Goal: Transaction & Acquisition: Purchase product/service

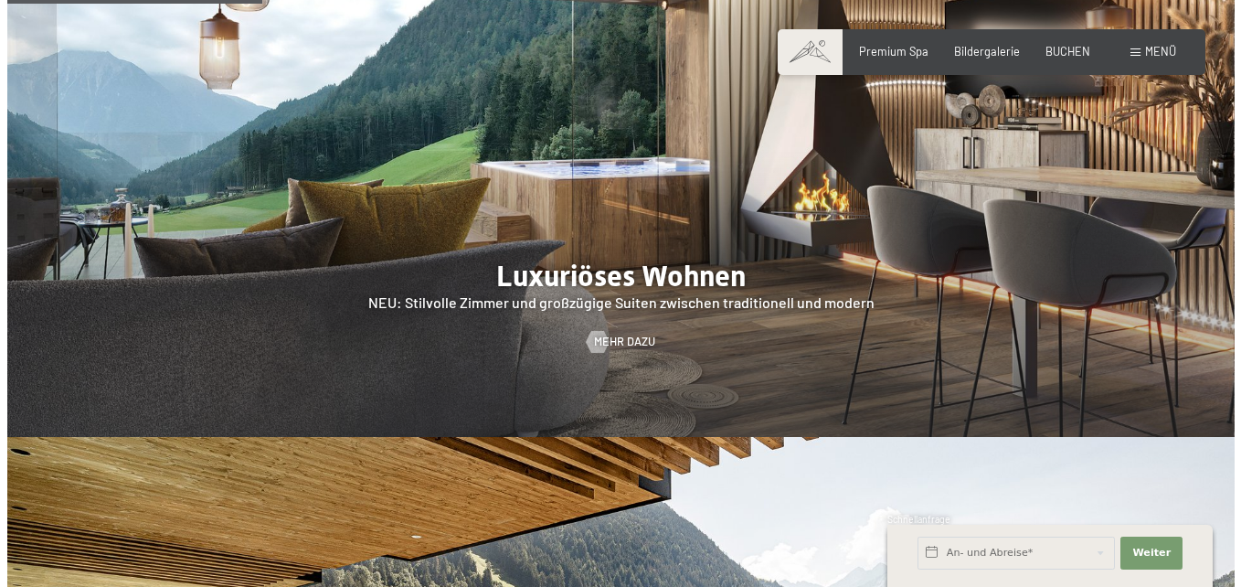
scroll to position [1462, 0]
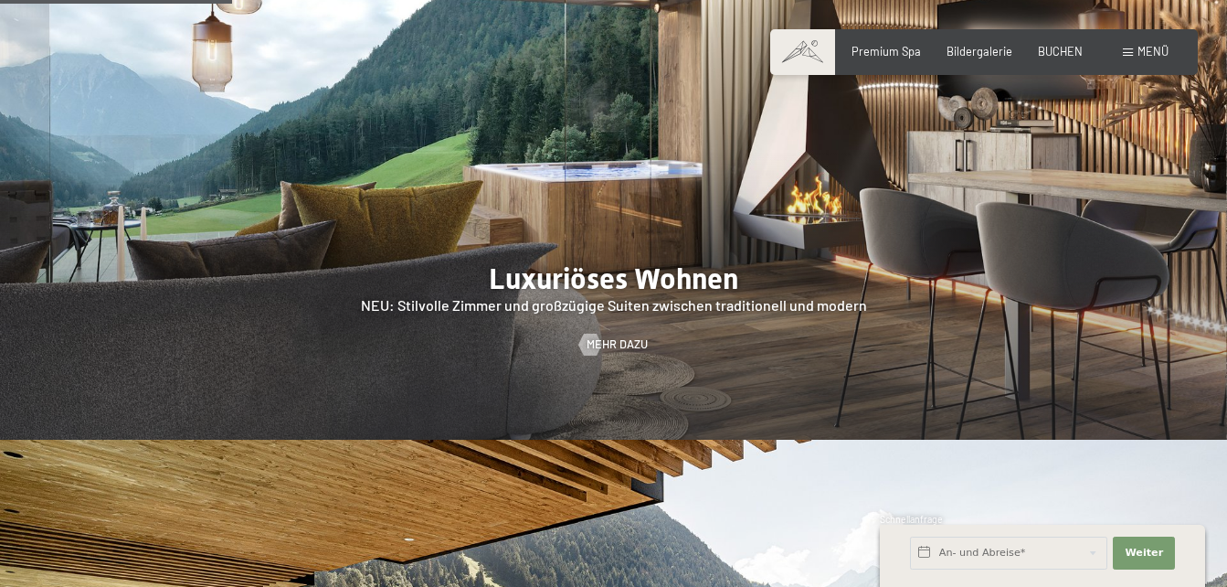
click at [1144, 44] on span "Menü" at bounding box center [1153, 51] width 31 height 15
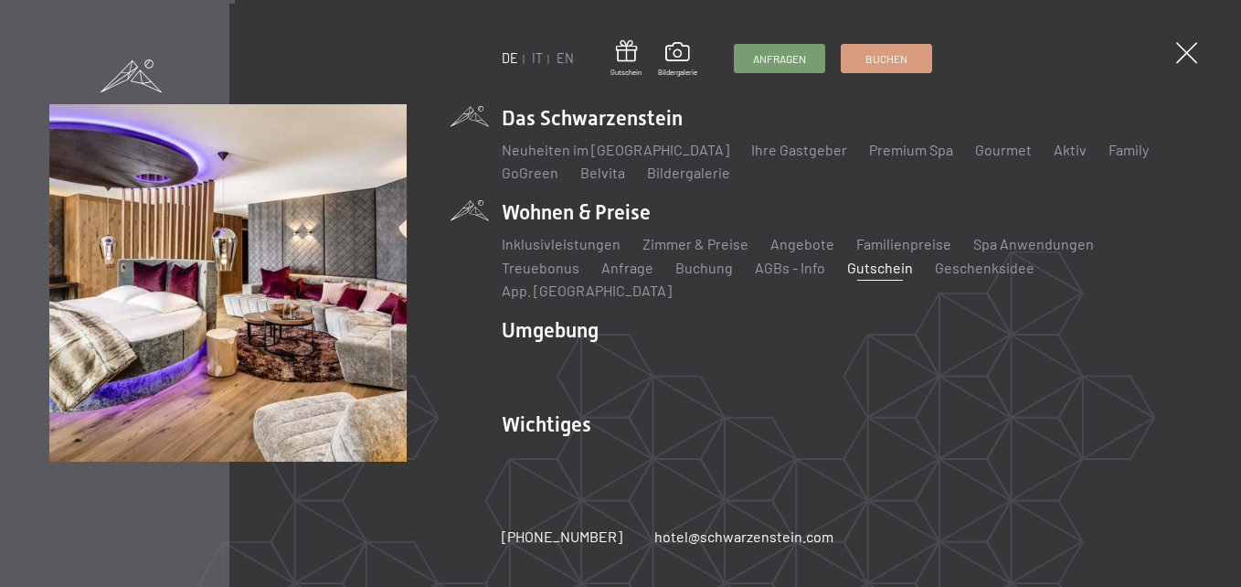
click at [880, 271] on link "Gutschein" at bounding box center [880, 267] width 66 height 17
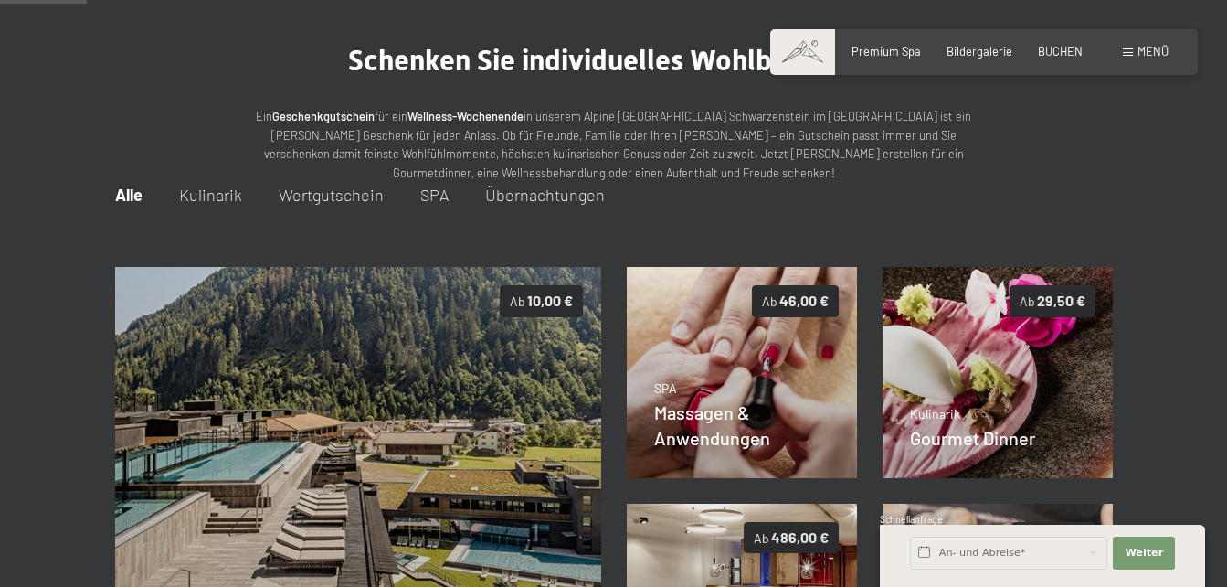
scroll to position [102, 0]
click at [448, 196] on div "Alle Kulinarik Wertgutschein SPA Übernachtungen" at bounding box center [614, 196] width 998 height 27
click at [437, 191] on span "SPA" at bounding box center [434, 196] width 28 height 20
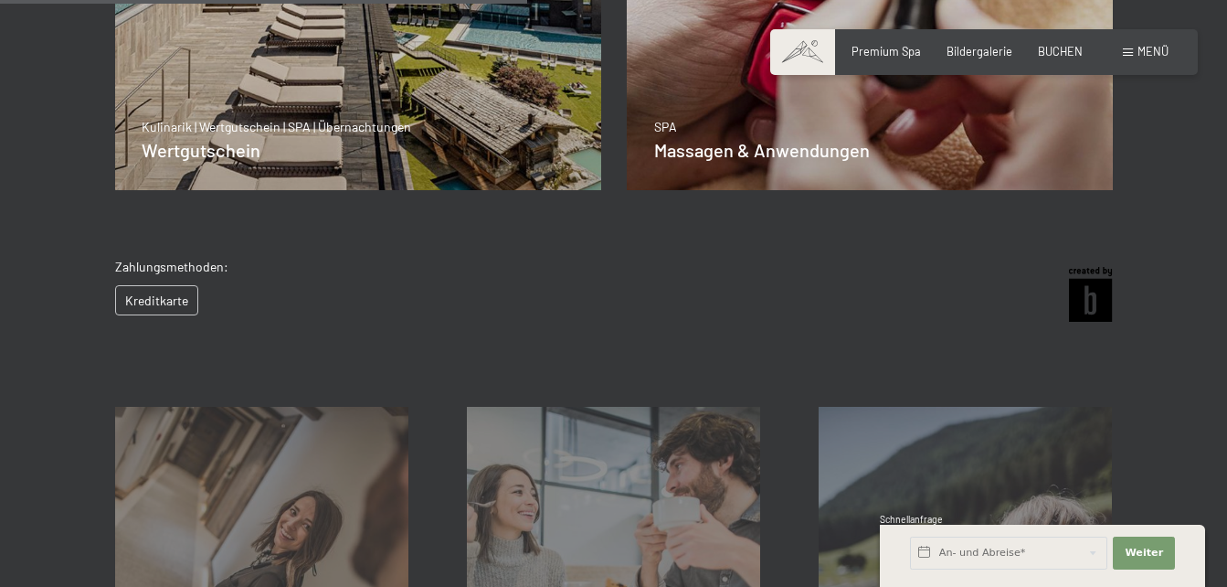
scroll to position [621, 0]
click at [908, 50] on span "Premium Spa" at bounding box center [886, 48] width 69 height 15
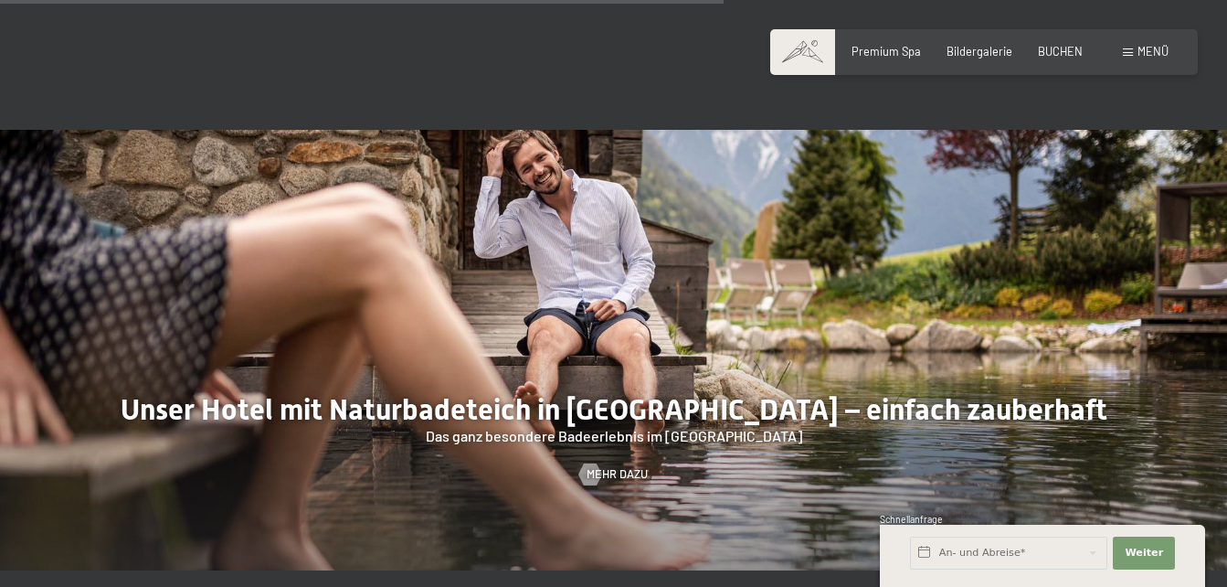
scroll to position [4752, 0]
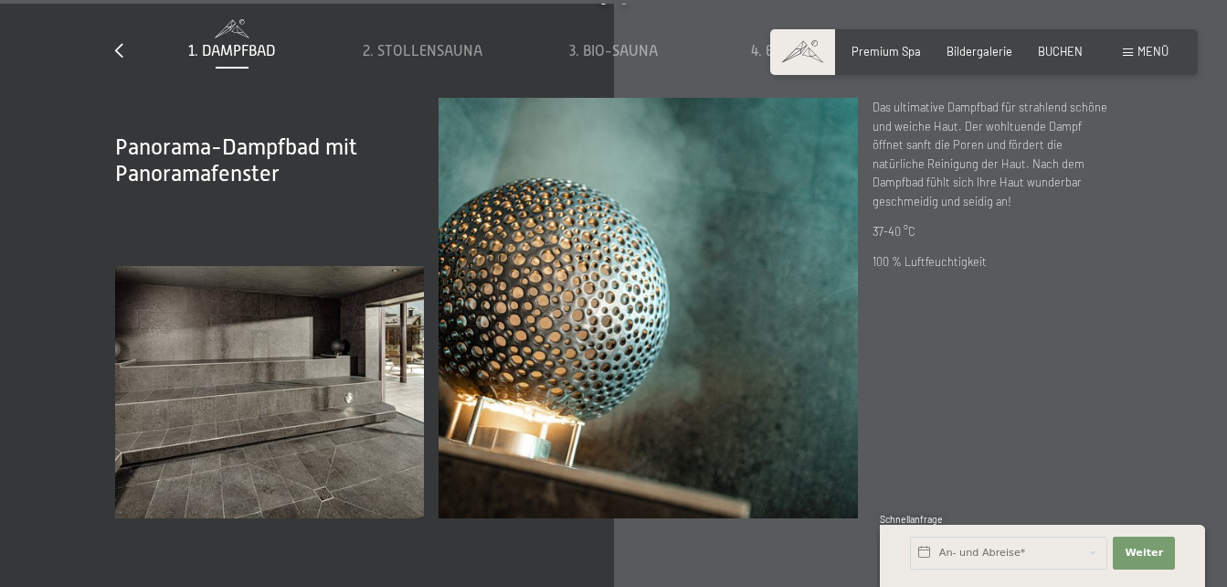
click at [1143, 56] on span "Menü" at bounding box center [1153, 51] width 31 height 15
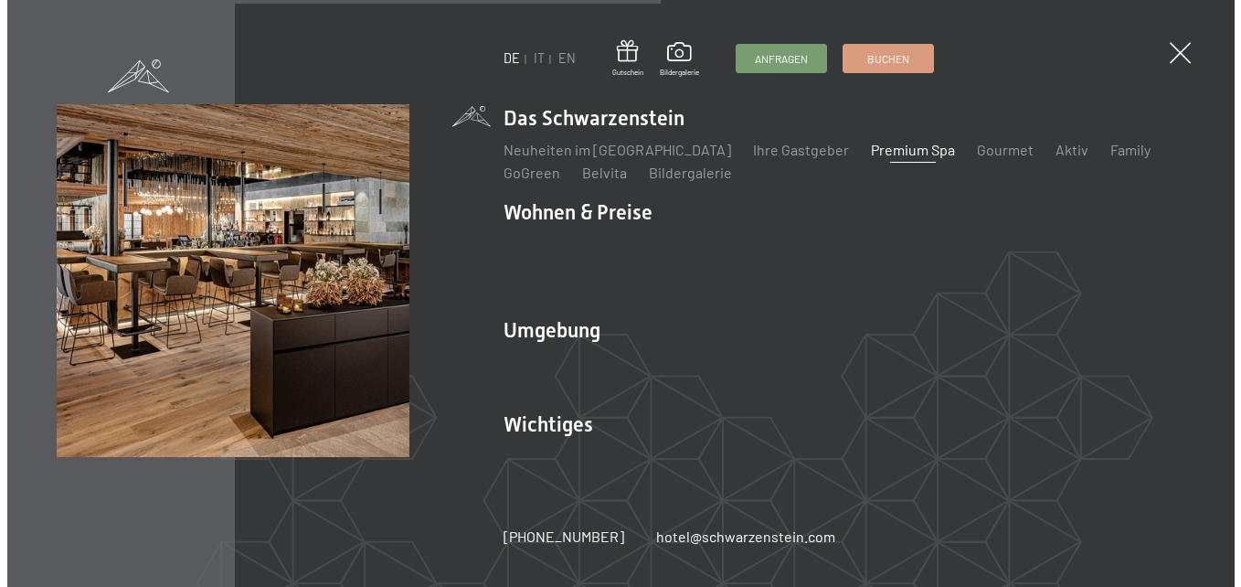
scroll to position [4776, 0]
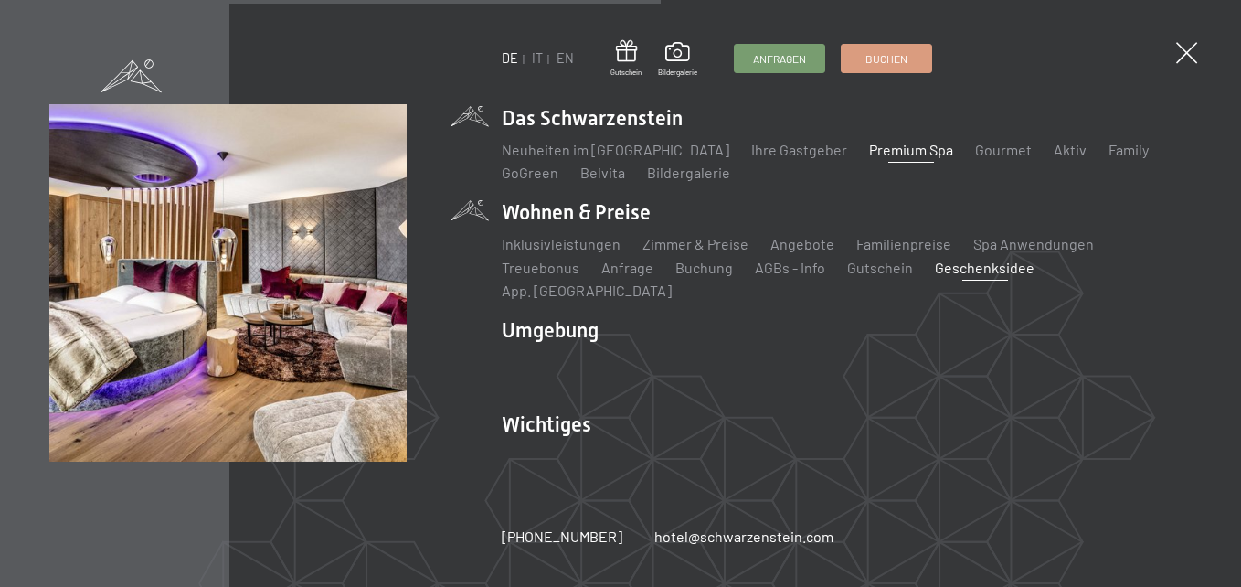
click at [989, 276] on link "Geschenksidee" at bounding box center [985, 267] width 100 height 17
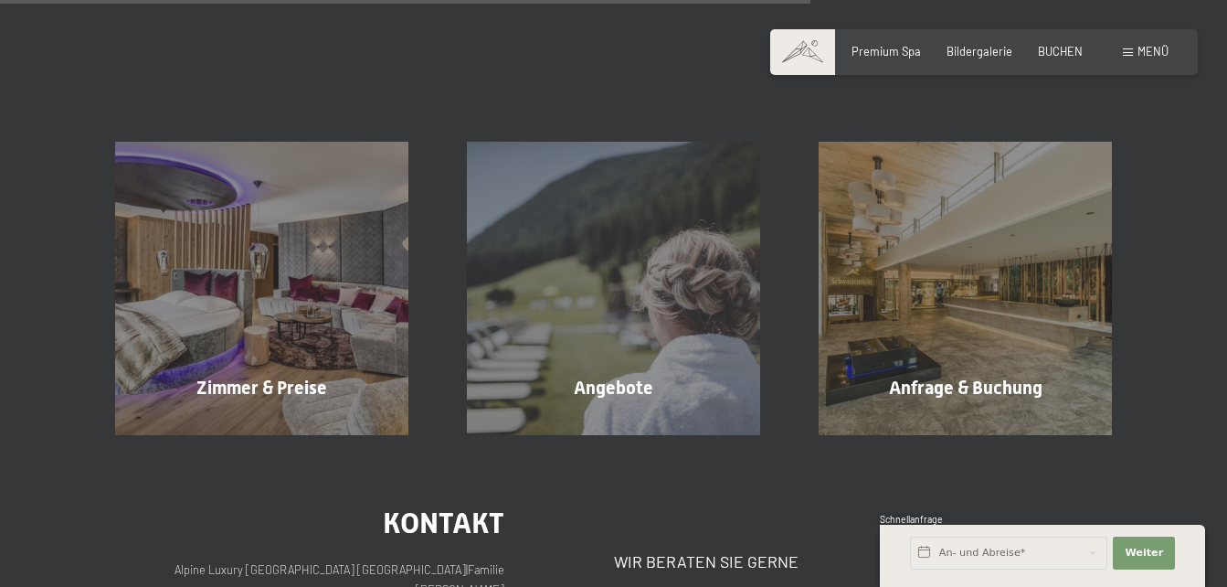
scroll to position [1645, 0]
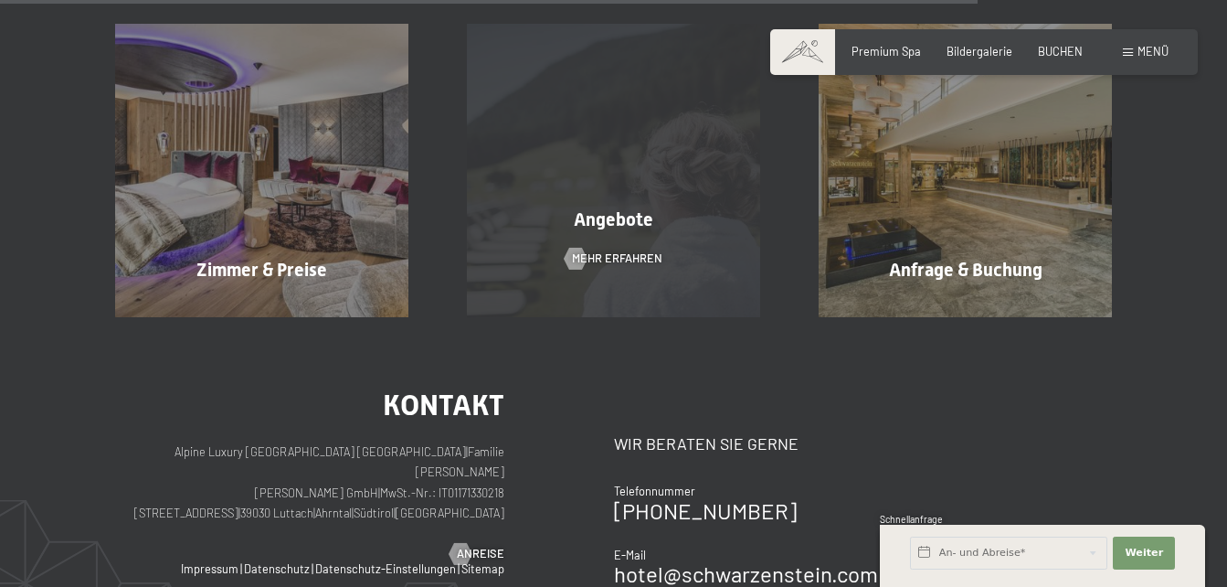
click at [606, 211] on span "Angebote" at bounding box center [614, 219] width 80 height 22
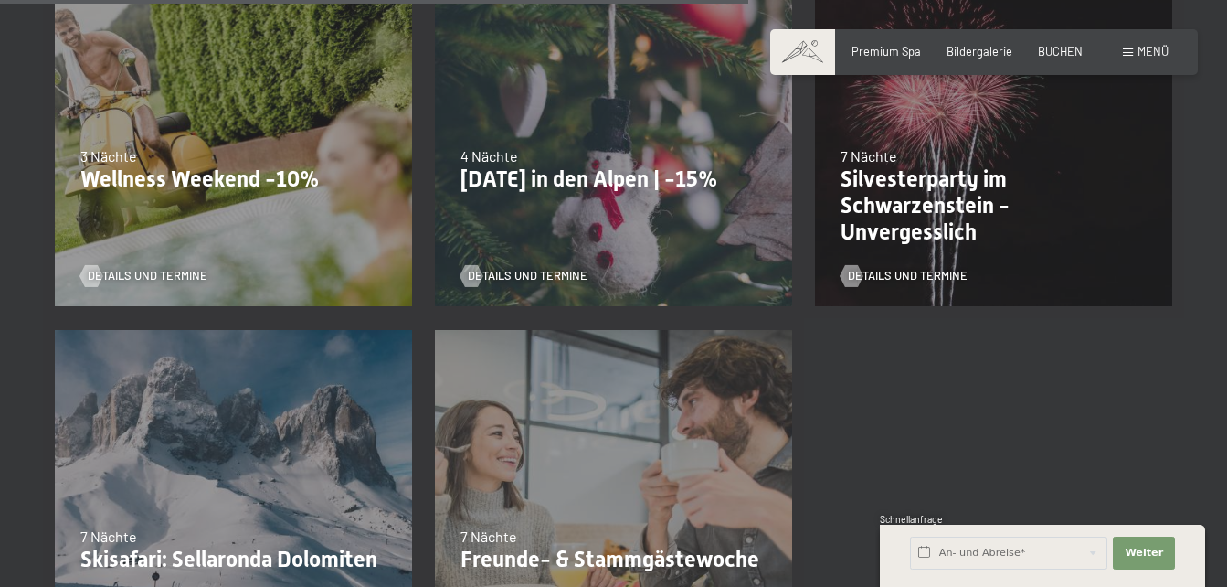
scroll to position [1645, 0]
click at [235, 181] on p "Wellness Weekend -10%" at bounding box center [233, 180] width 306 height 27
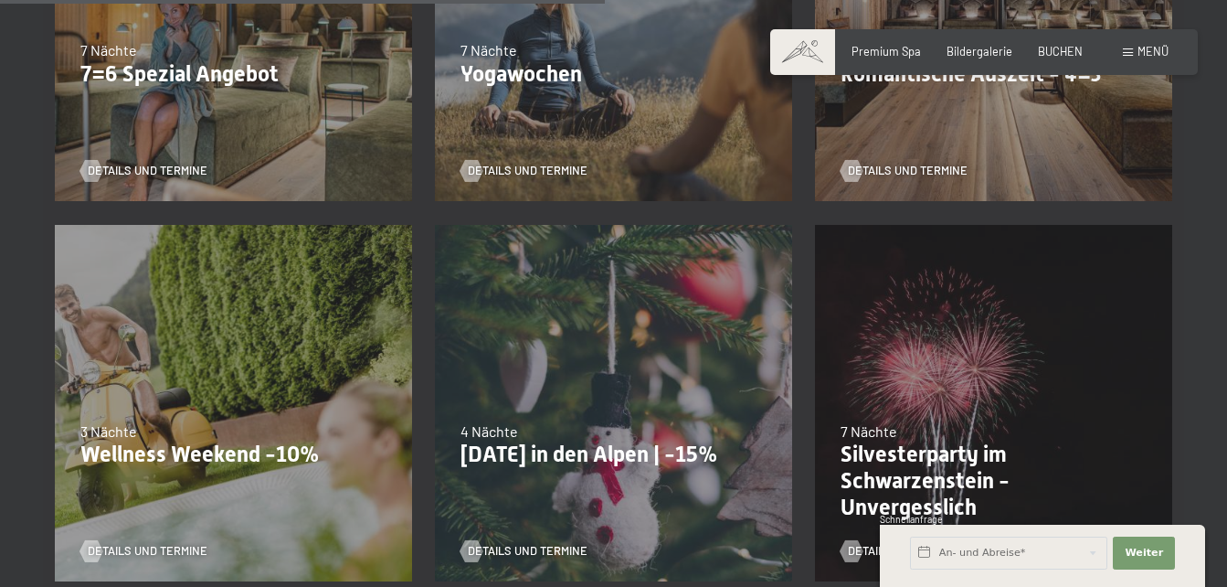
scroll to position [1462, 0]
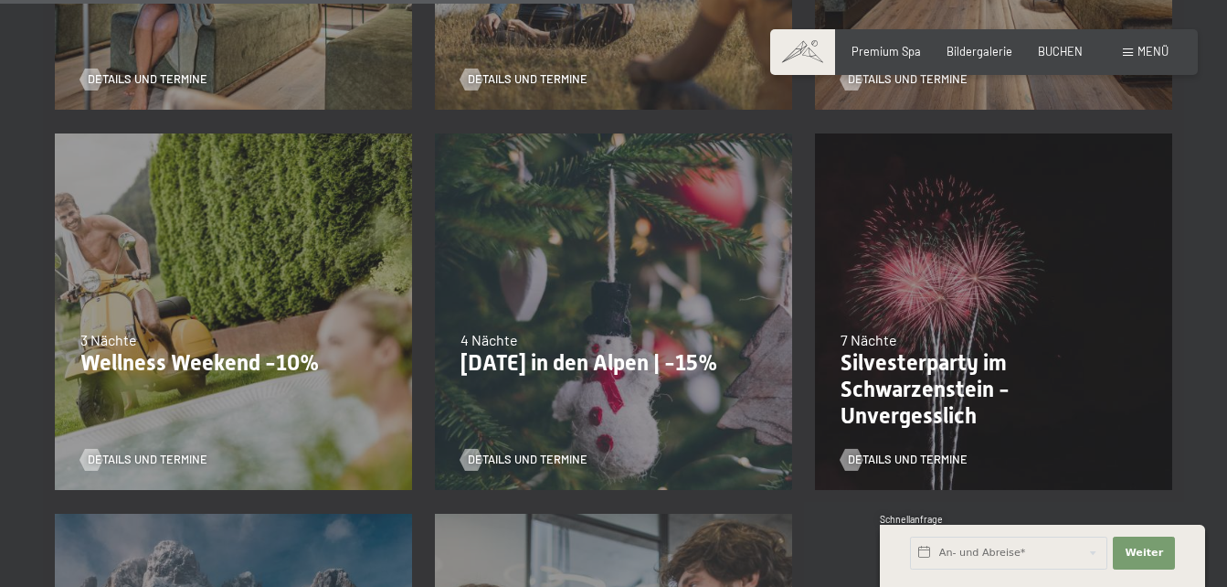
click at [262, 366] on p "Wellness Weekend -10%" at bounding box center [233, 363] width 306 height 27
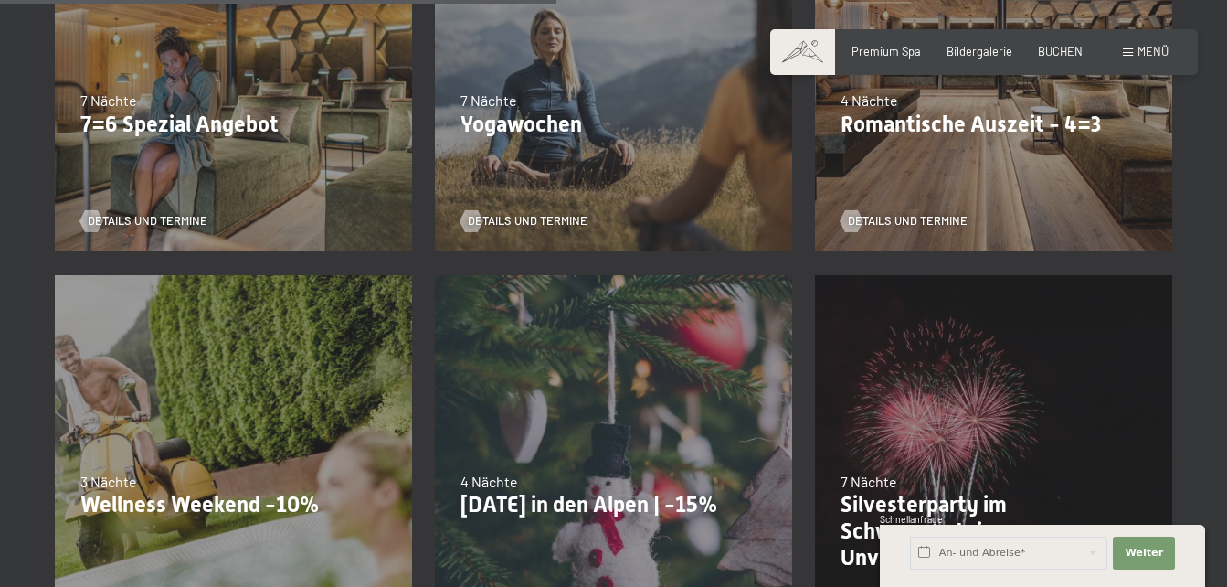
scroll to position [1279, 0]
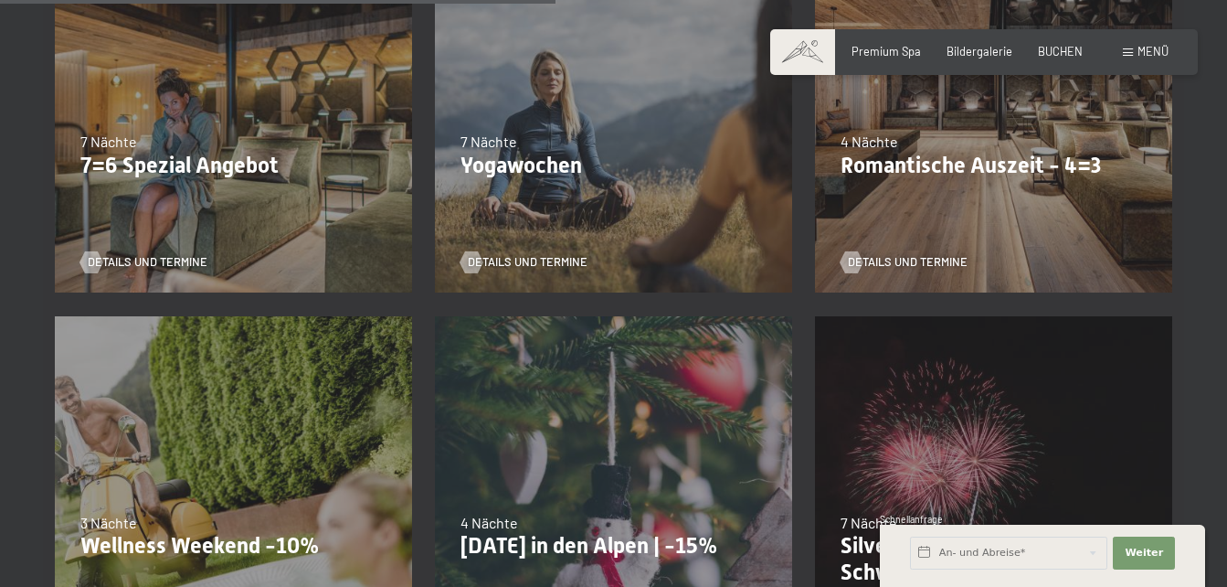
click at [194, 405] on div "13.11.–01.12.2025 11.12.–22.12.2025 15.01.–26.01.2026 12.03.–23.03.2026 3 Nächt…" at bounding box center [233, 494] width 380 height 380
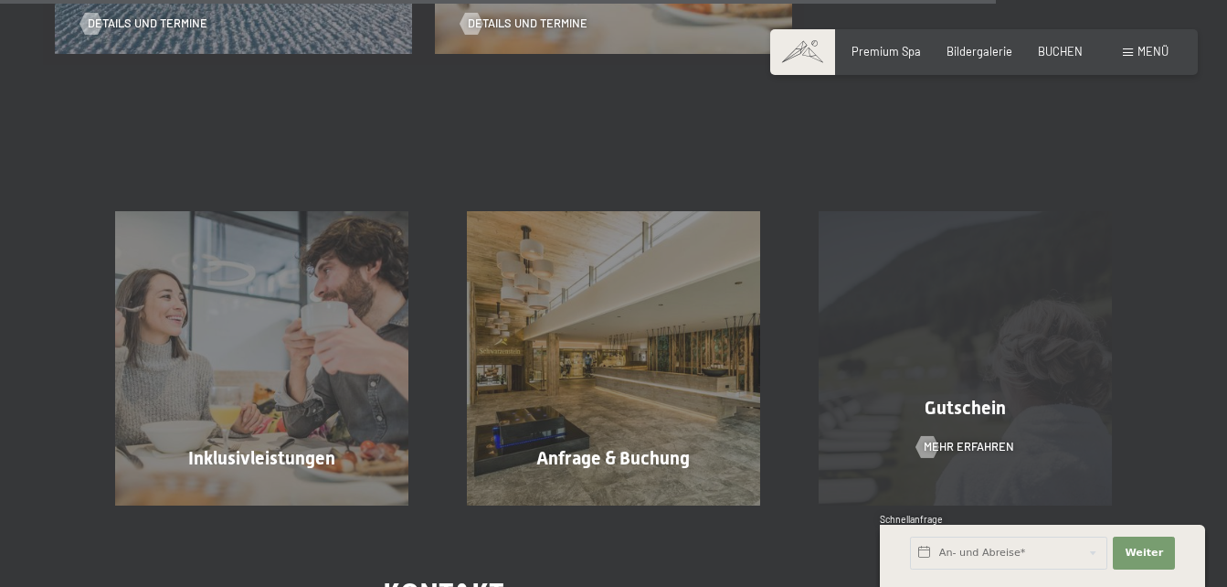
scroll to position [2376, 0]
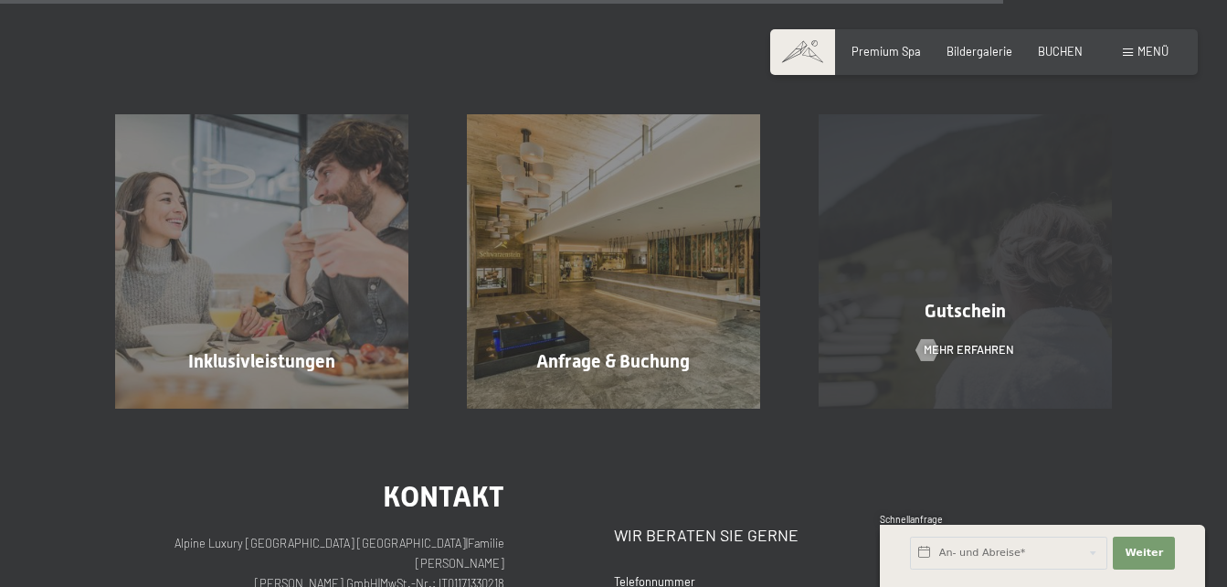
click at [968, 241] on div "Gutschein Mehr erfahren" at bounding box center [966, 260] width 352 height 293
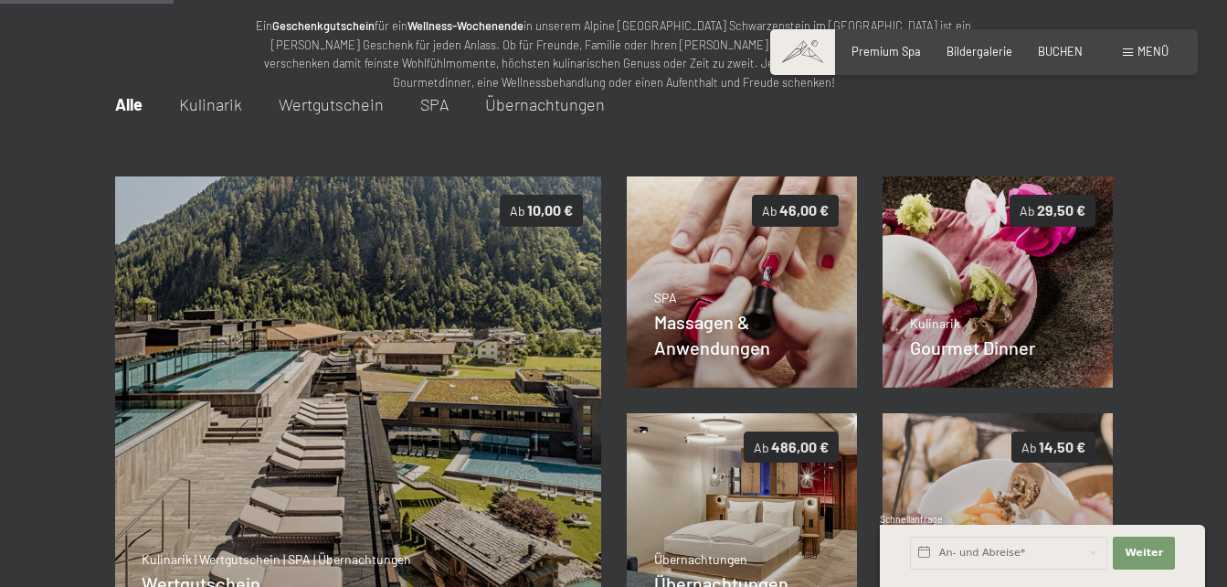
click at [542, 108] on span "Übernachtungen" at bounding box center [545, 104] width 120 height 20
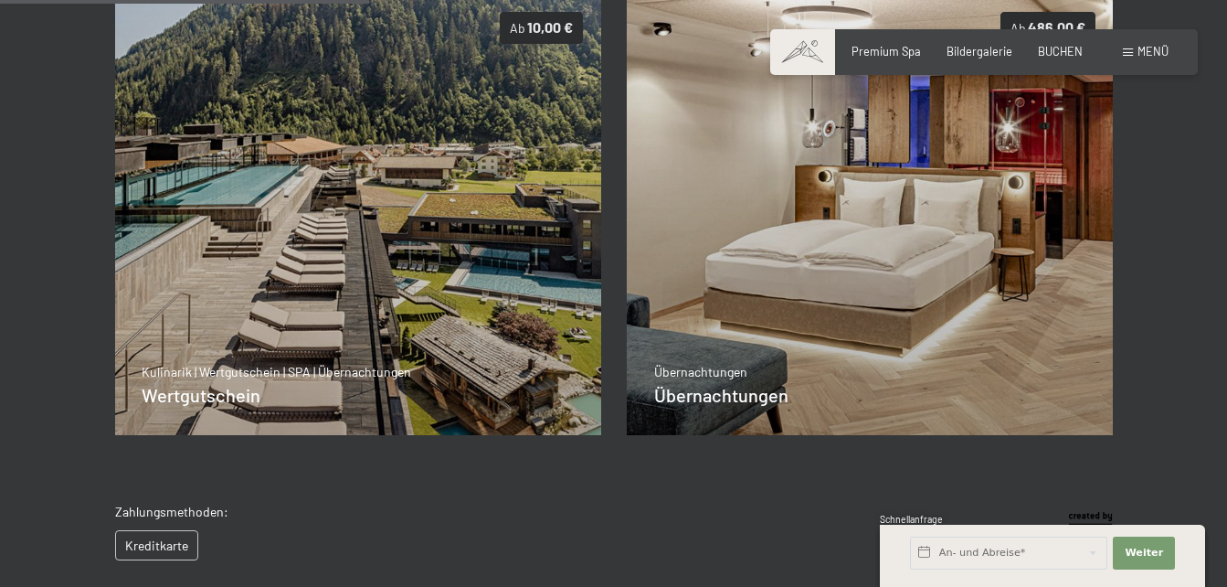
scroll to position [468, 0]
click at [910, 337] on img at bounding box center [870, 214] width 487 height 441
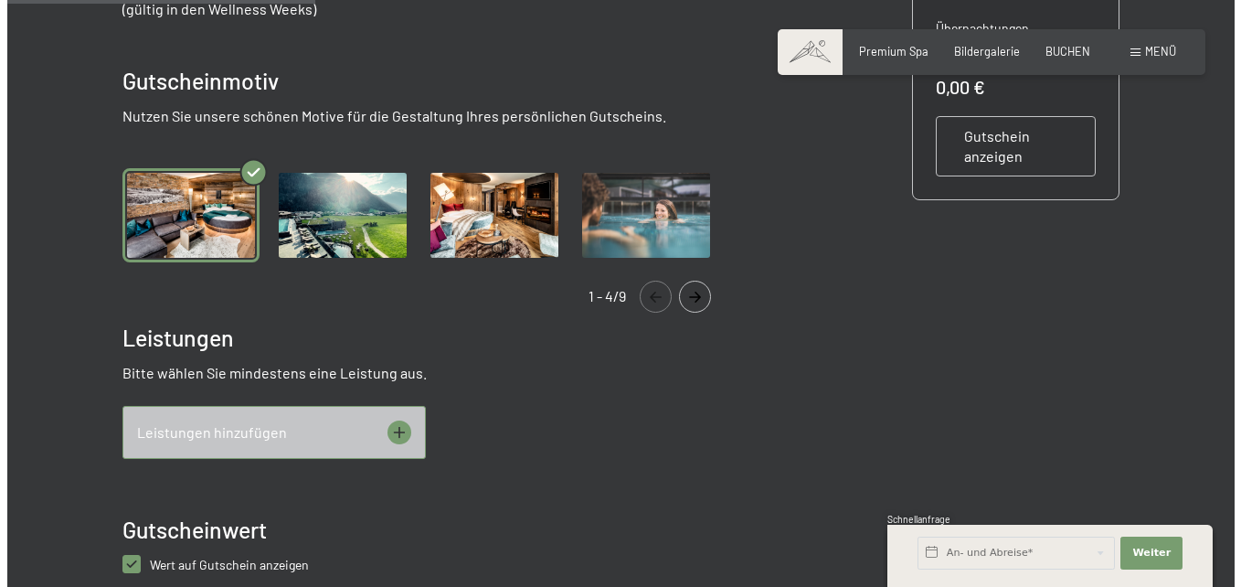
scroll to position [548, 0]
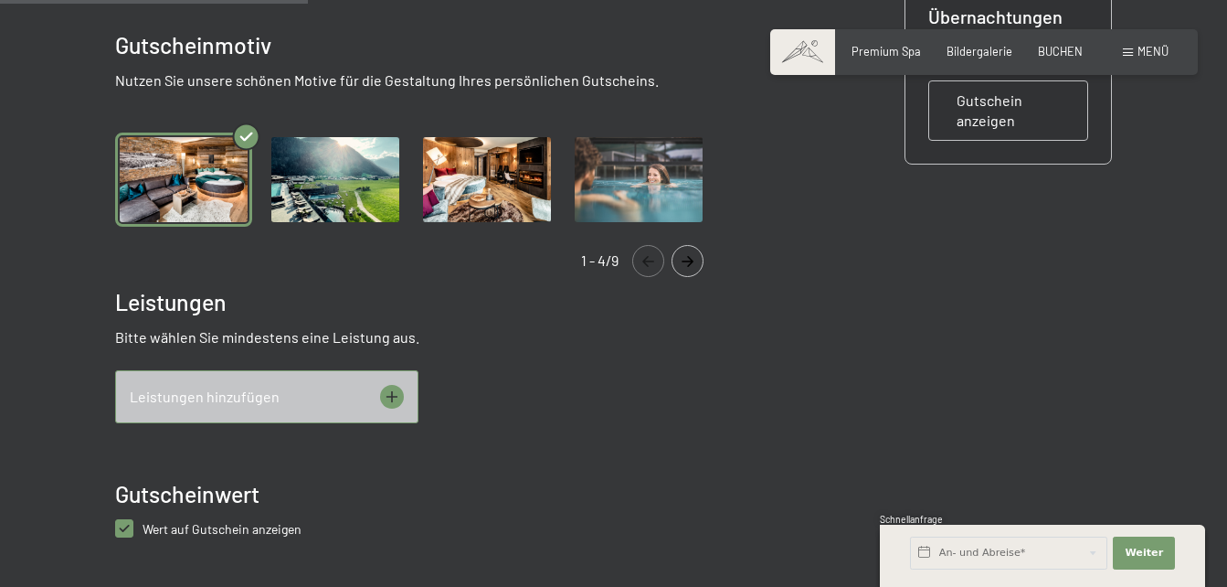
click at [393, 399] on icon at bounding box center [392, 397] width 24 height 24
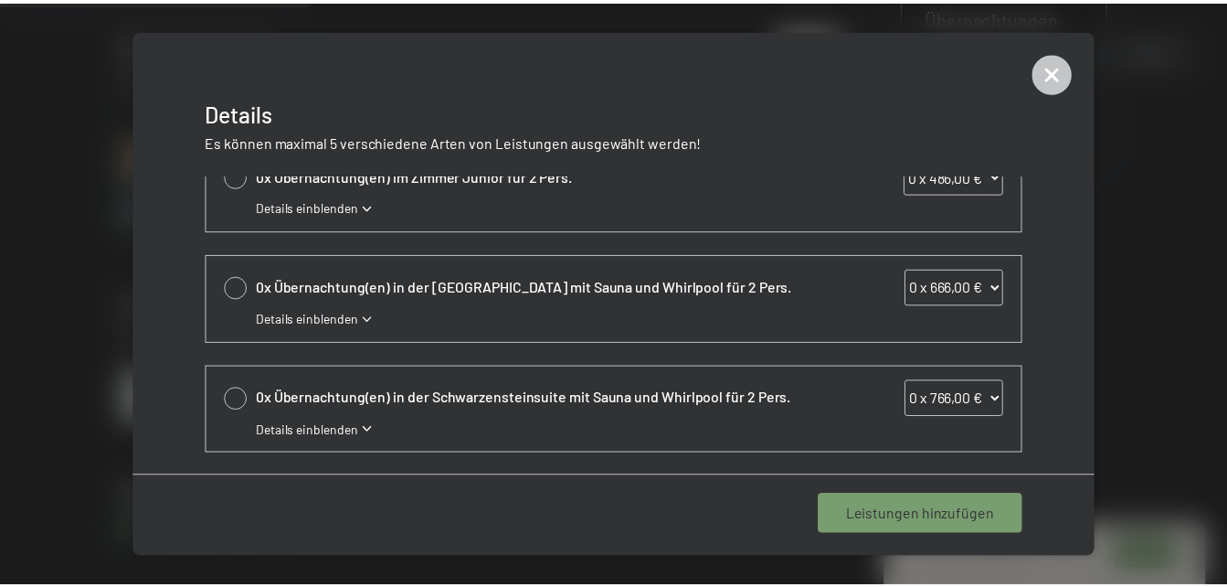
scroll to position [589, 0]
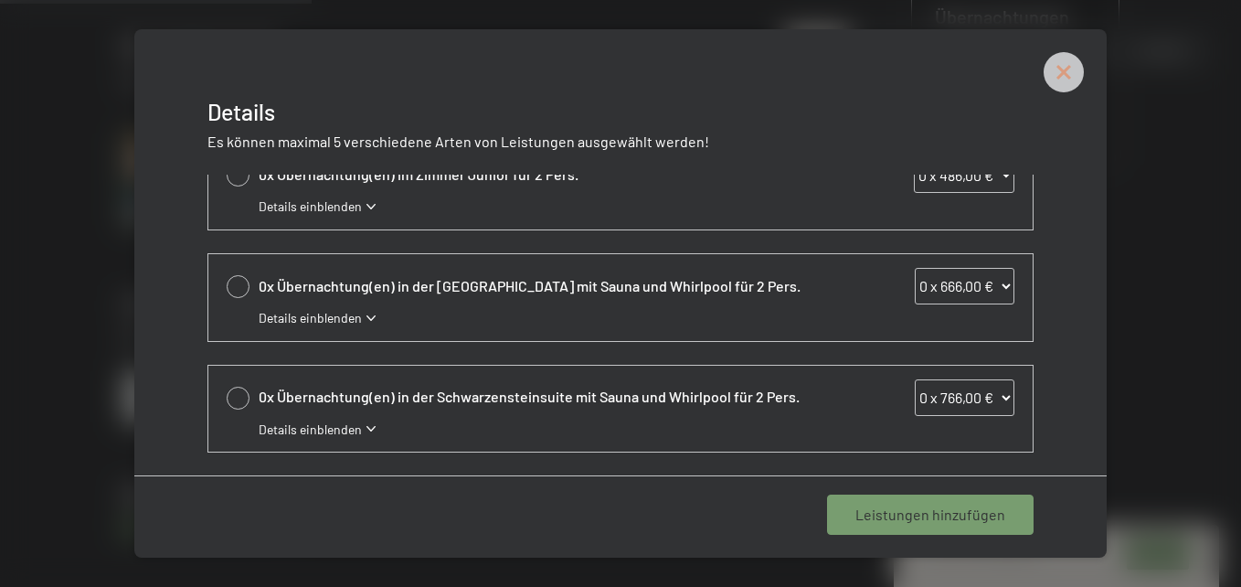
click at [1067, 69] on icon at bounding box center [1064, 72] width 18 height 18
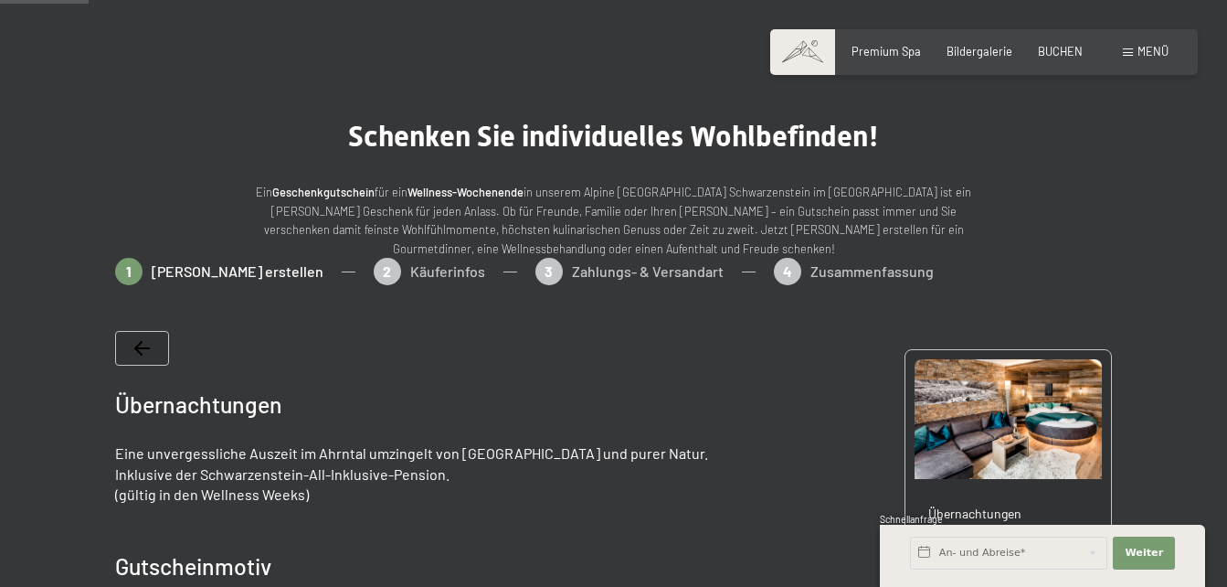
scroll to position [0, 0]
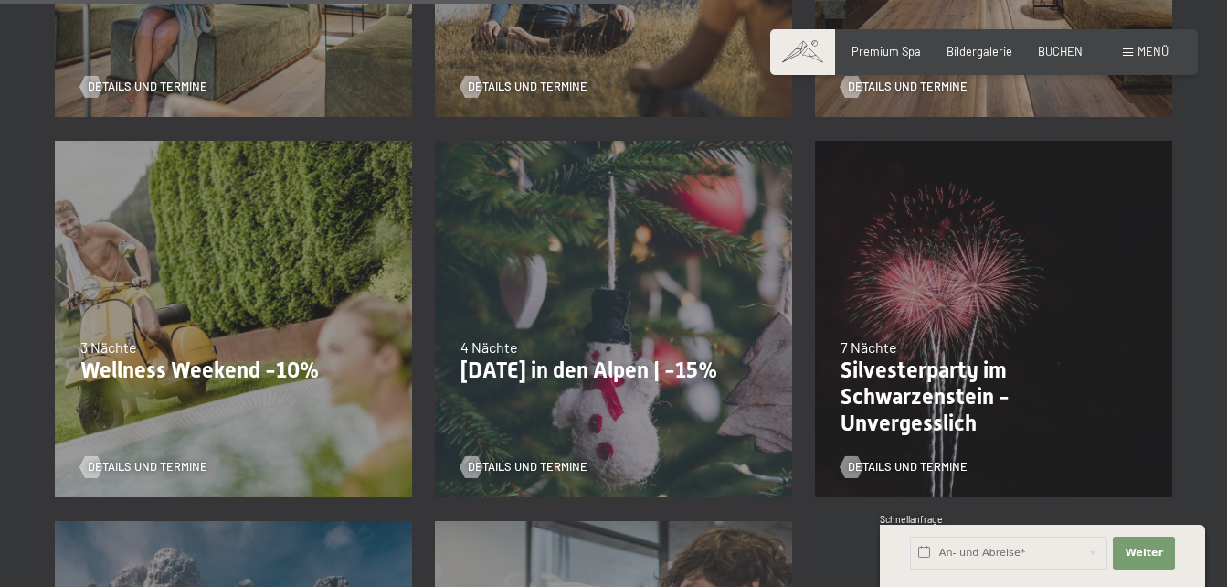
scroll to position [1462, 0]
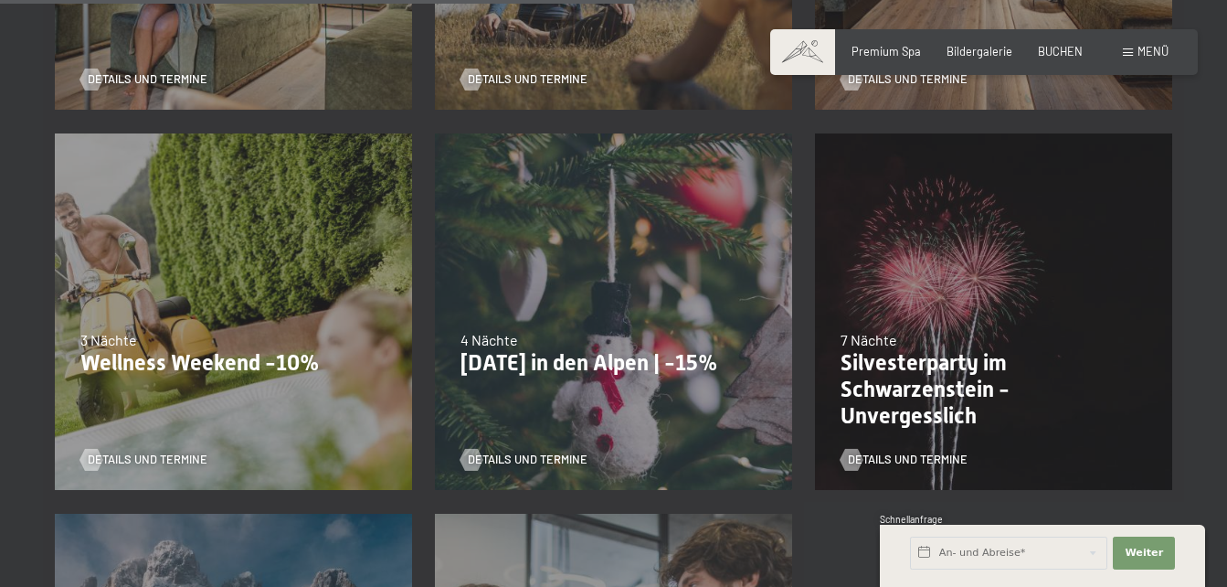
click at [204, 341] on div "3 Nächte" at bounding box center [233, 340] width 306 height 20
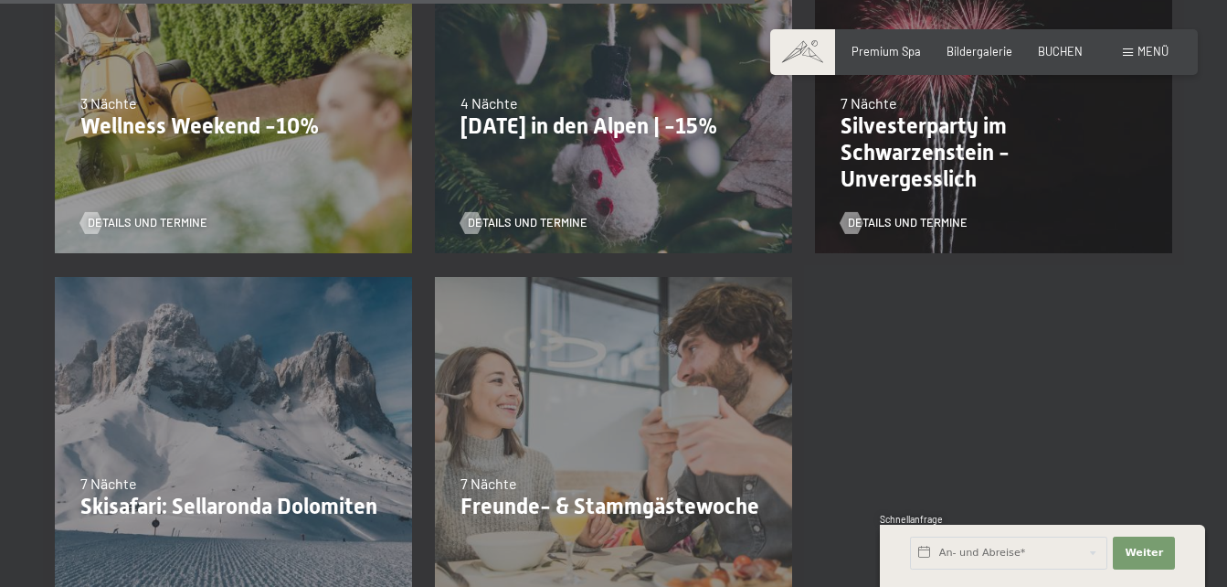
scroll to position [1736, 0]
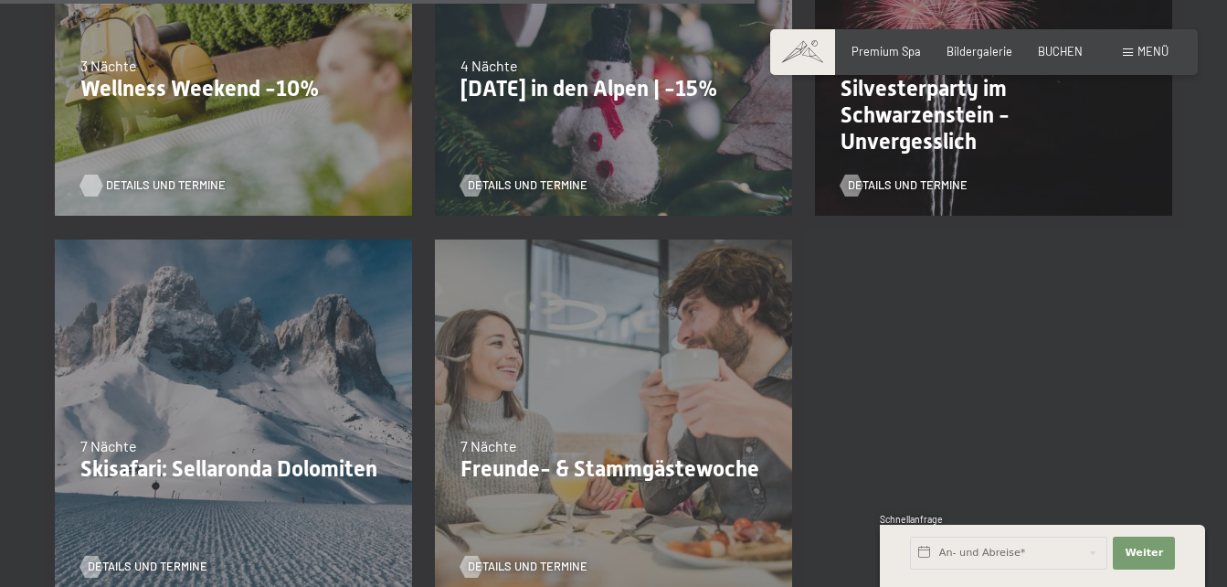
click at [157, 182] on span "Details und Termine" at bounding box center [166, 185] width 120 height 16
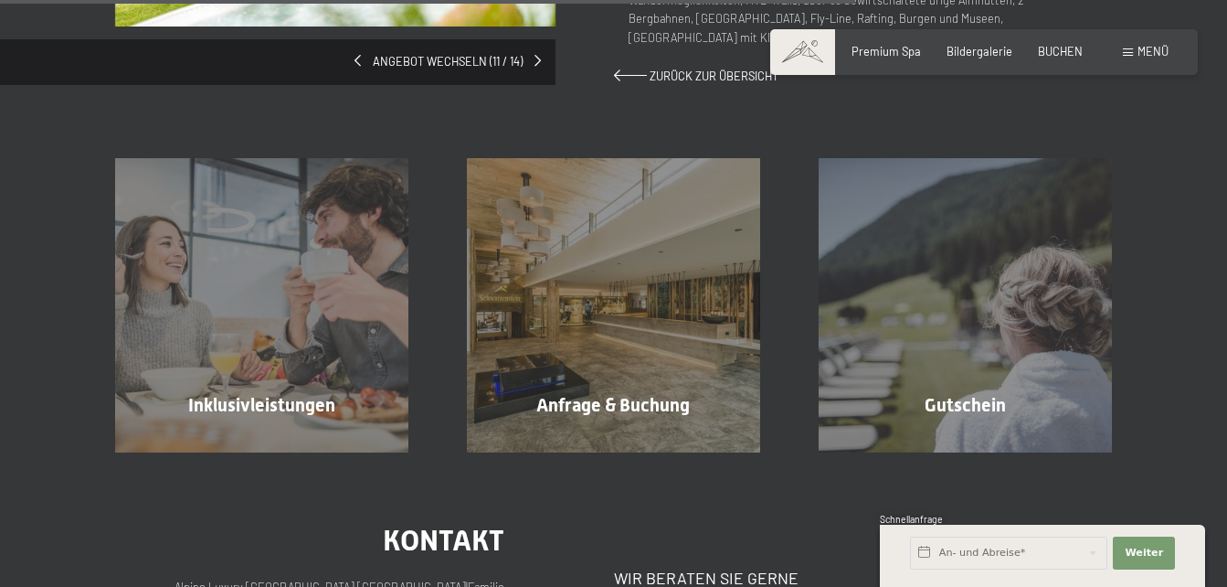
scroll to position [1279, 0]
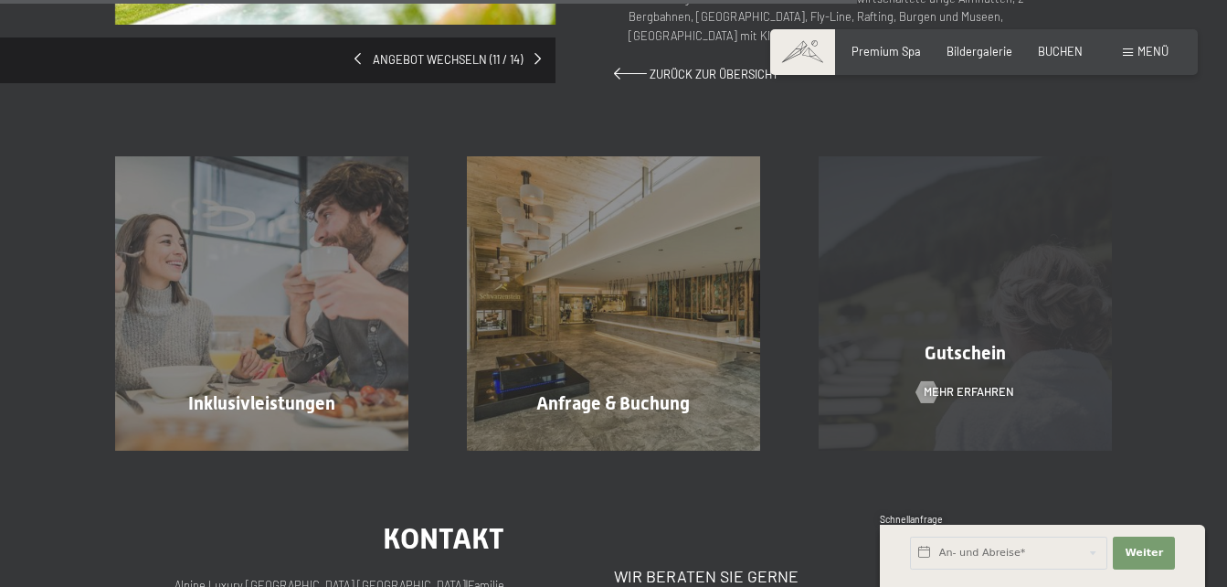
click at [959, 364] on div "Gutschein Mehr erfahren" at bounding box center [966, 302] width 352 height 293
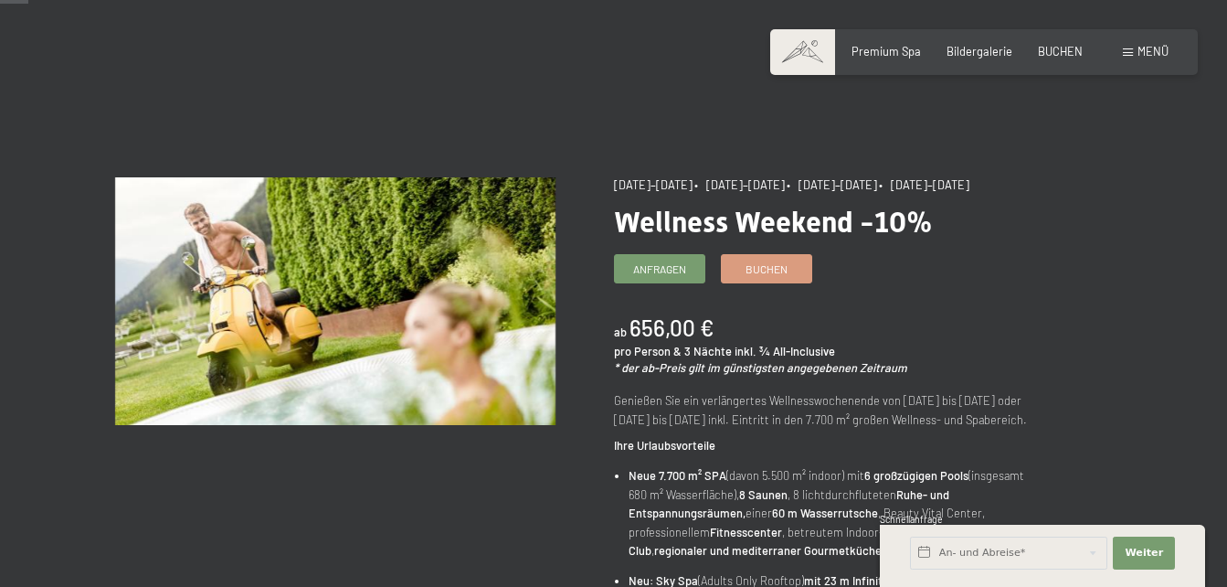
scroll to position [0, 0]
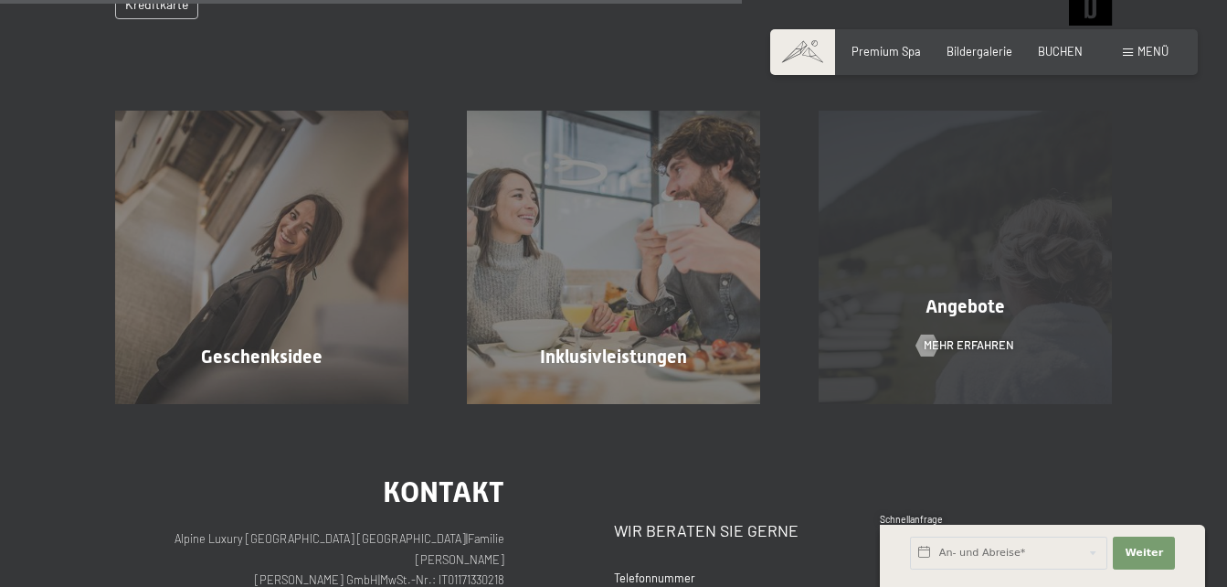
scroll to position [925, 0]
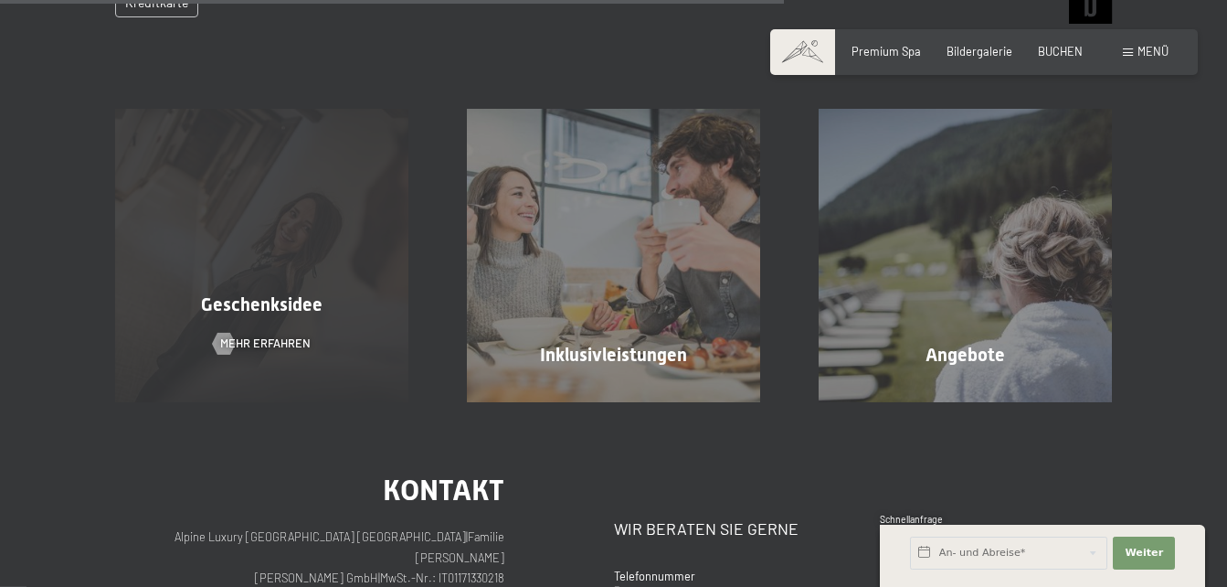
click at [293, 330] on div "Geschenksidee Mehr erfahren" at bounding box center [262, 255] width 352 height 293
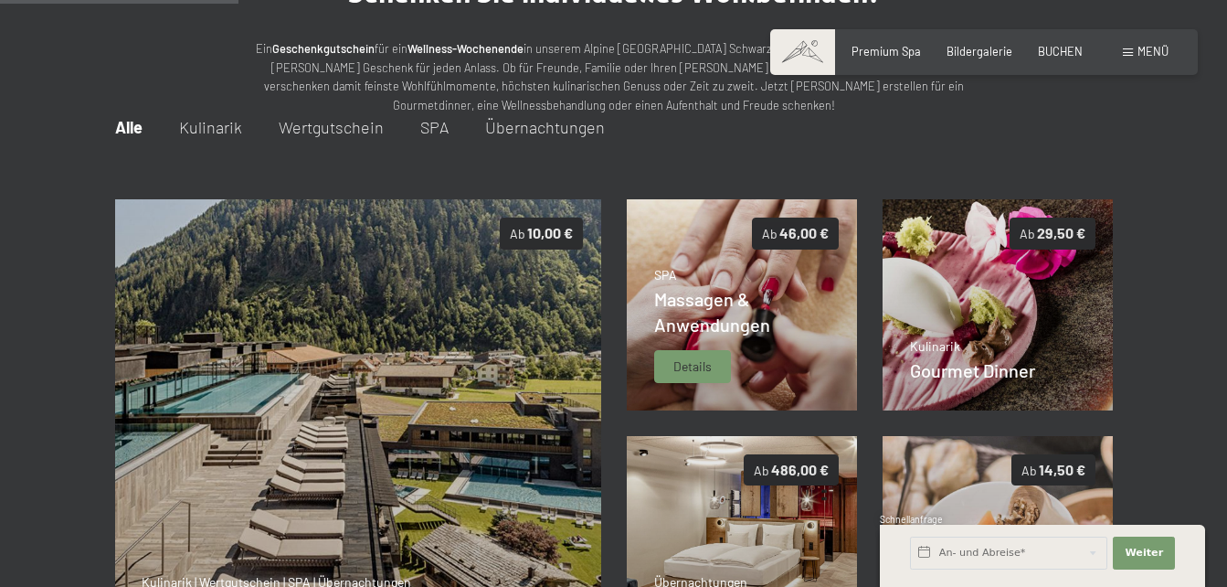
scroll to position [169, 0]
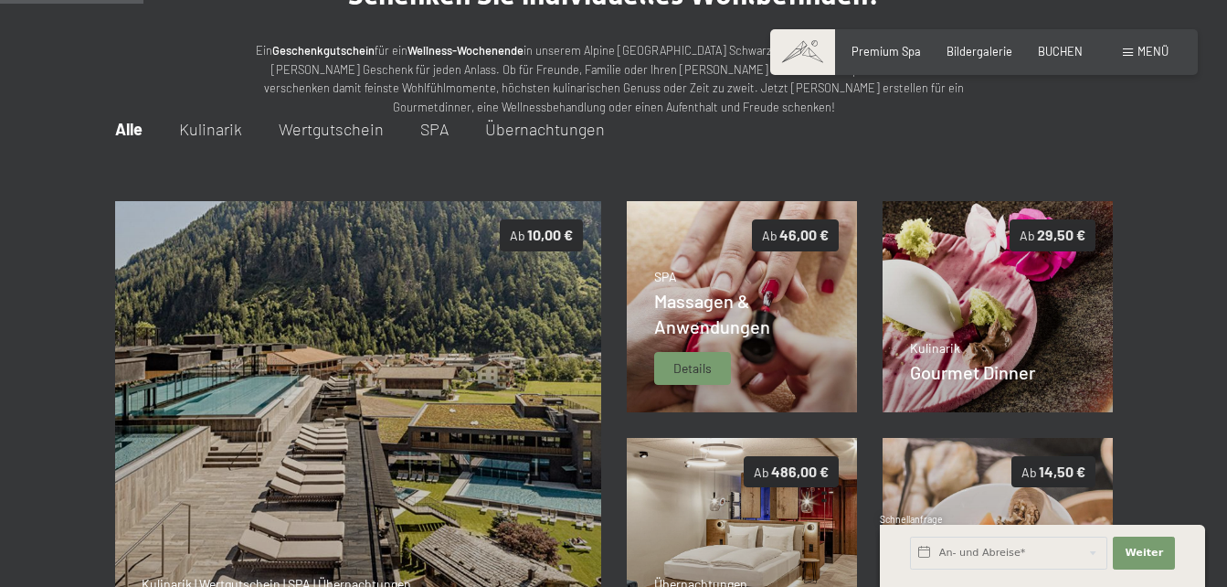
click at [743, 269] on p "SPA" at bounding box center [742, 277] width 176 height 18
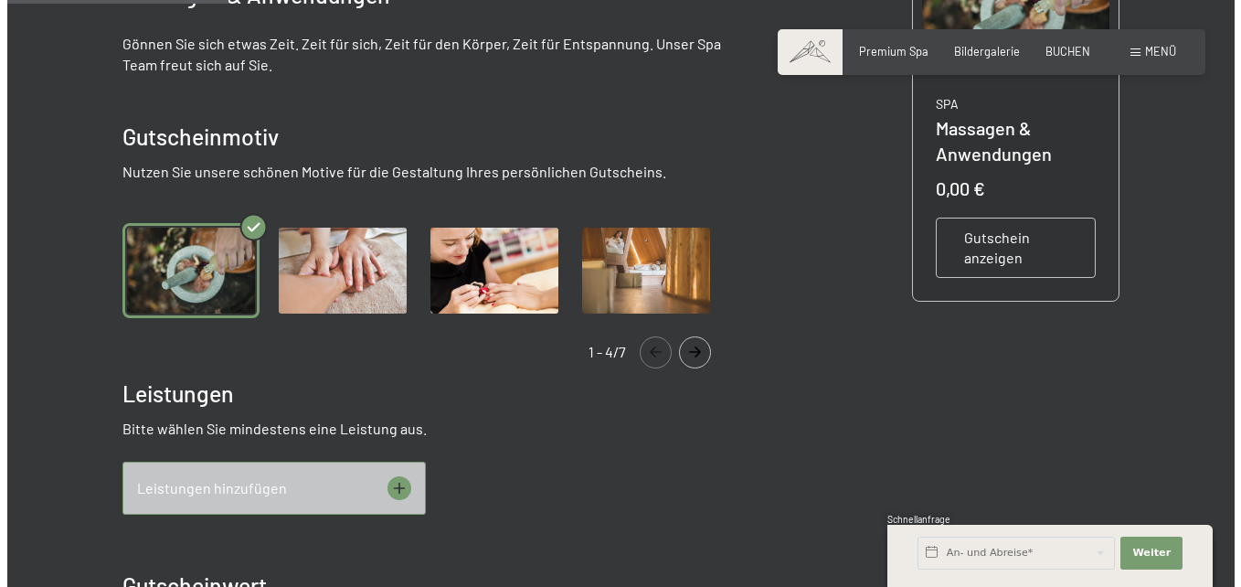
scroll to position [559, 0]
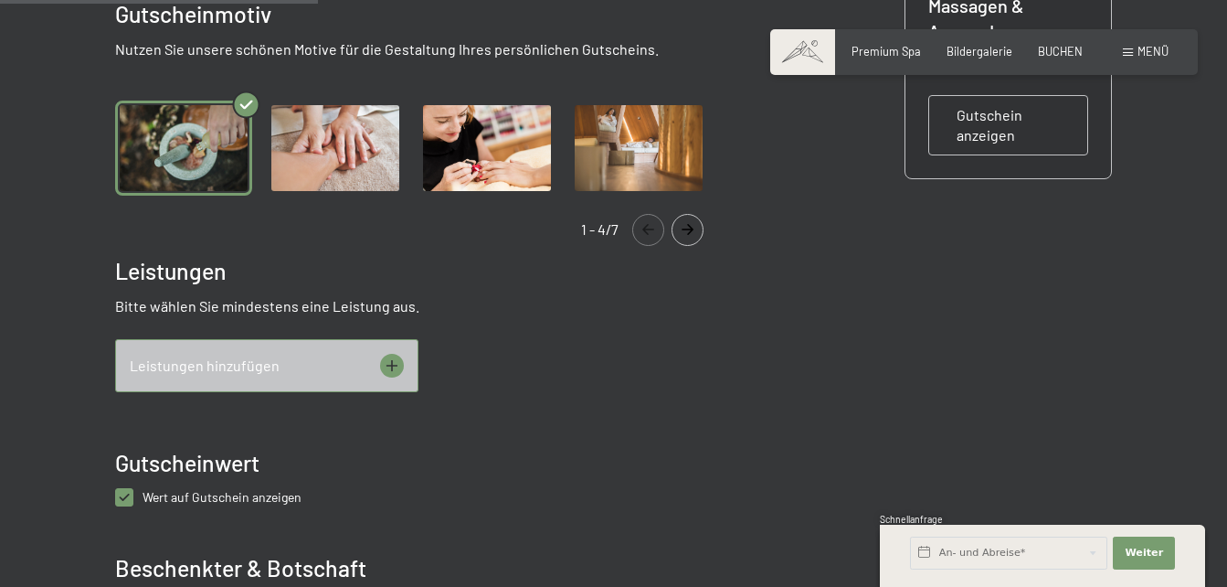
click at [395, 365] on icon at bounding box center [392, 366] width 24 height 24
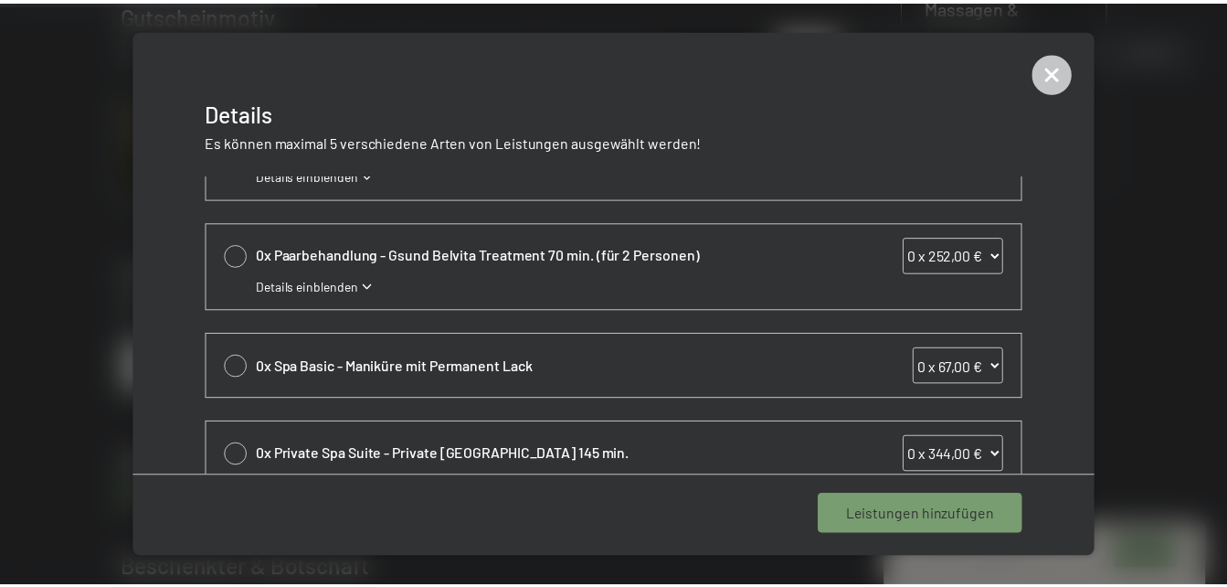
scroll to position [789, 0]
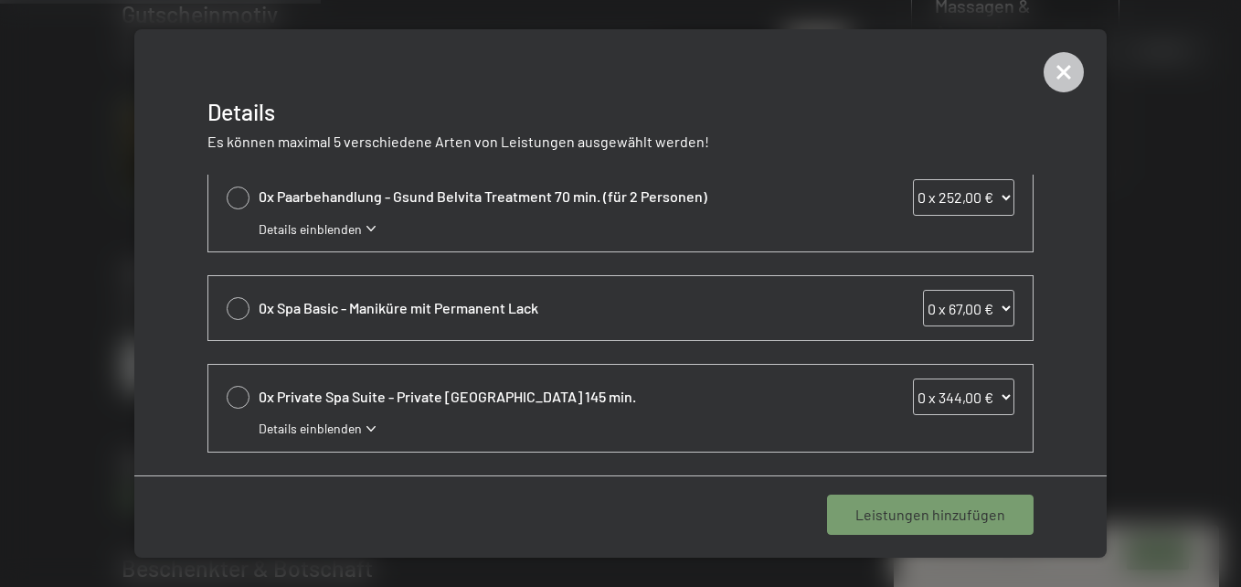
click at [1067, 70] on icon at bounding box center [1064, 72] width 18 height 18
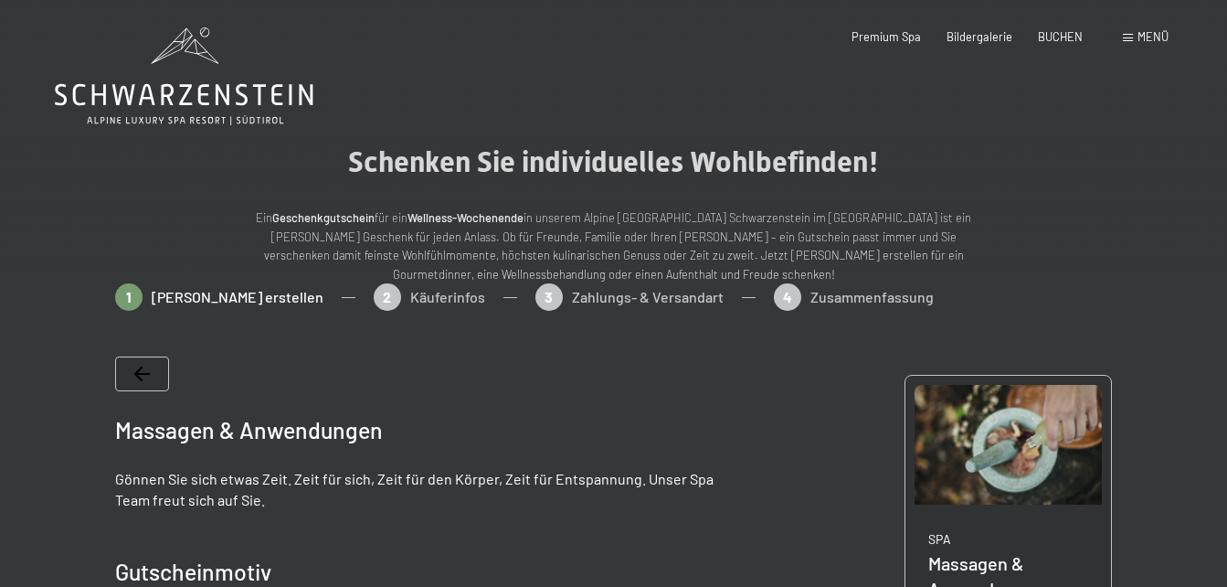
scroll to position [0, 0]
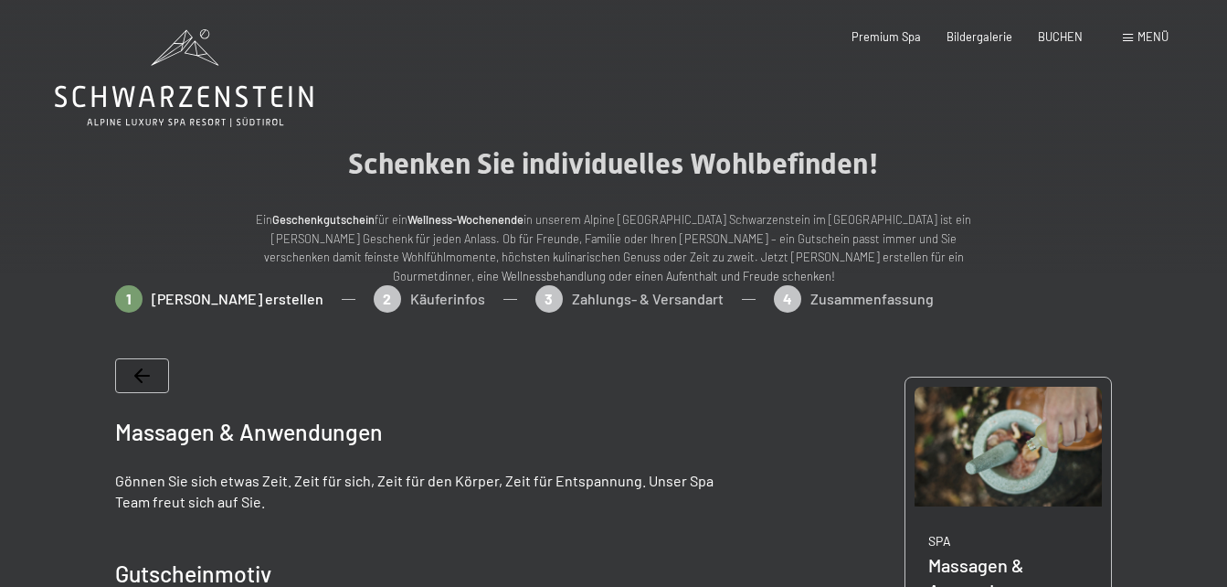
click at [1140, 34] on span "Menü" at bounding box center [1153, 36] width 31 height 15
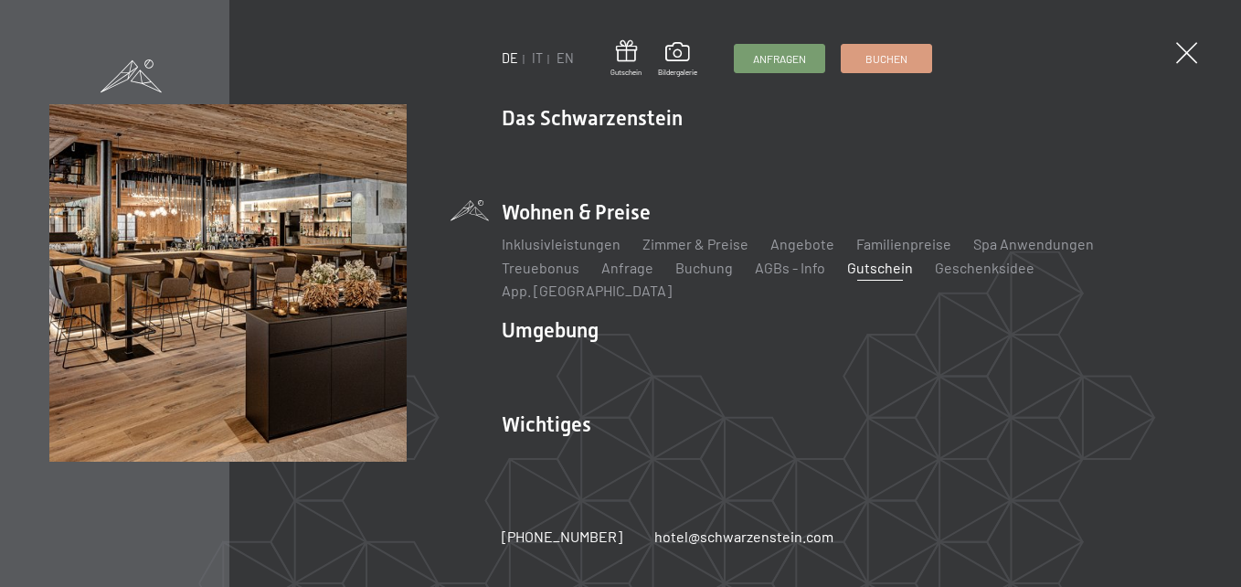
click at [1174, 48] on div "DE IT EN Gutschein Bildergalerie Anfragen Buchen DE IT EN Das Schwarzenstein Ne…" at bounding box center [620, 293] width 1241 height 587
click at [1173, 59] on div "DE IT EN Gutschein Bildergalerie Anfragen Buchen DE IT EN Das Schwarzenstein Ne…" at bounding box center [620, 293] width 1241 height 587
click at [1180, 56] on span at bounding box center [1186, 53] width 30 height 30
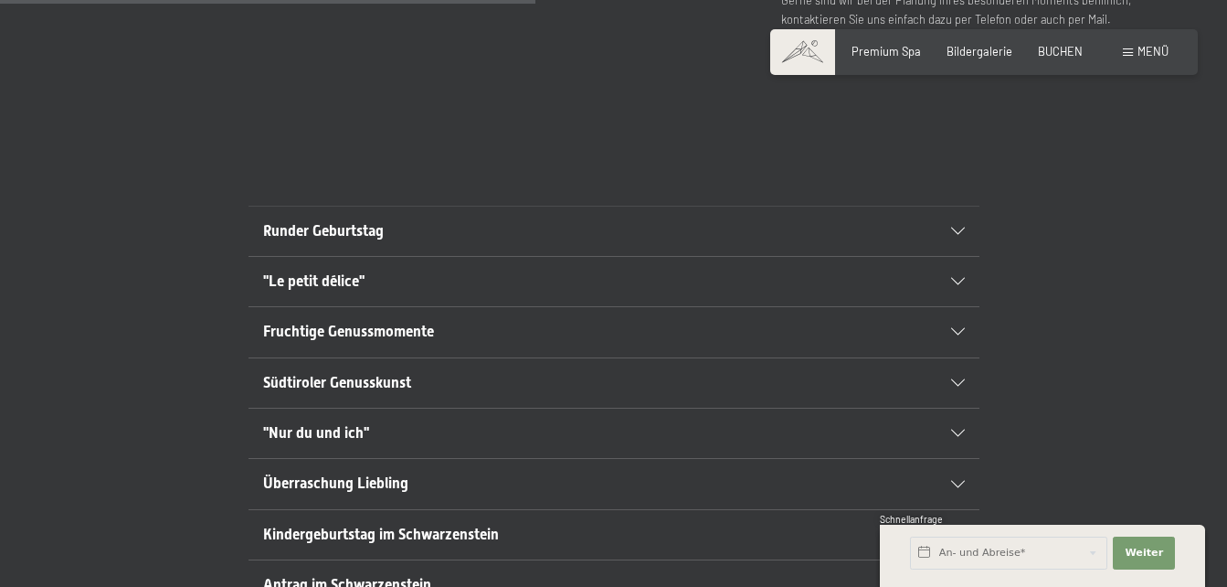
scroll to position [914, 0]
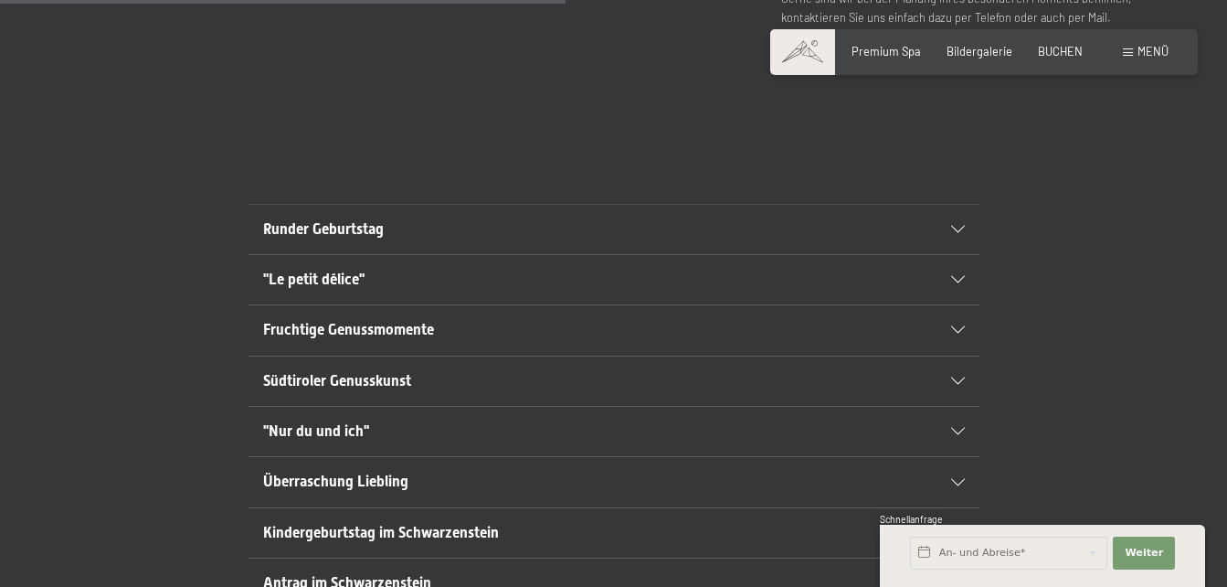
click at [961, 215] on div "Runder Geburtstag" at bounding box center [614, 229] width 702 height 49
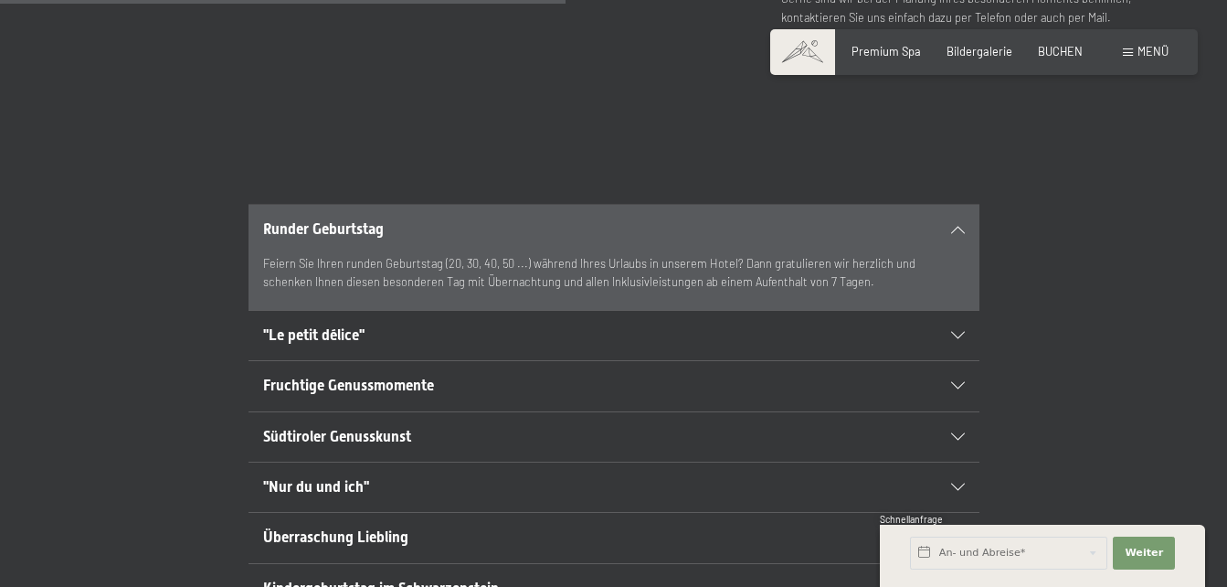
click at [965, 208] on section "Runder Geburtstag Feiern Sie Ihren runden Geburtstag (20, 30, 40, 50 ...) währe…" at bounding box center [614, 257] width 731 height 107
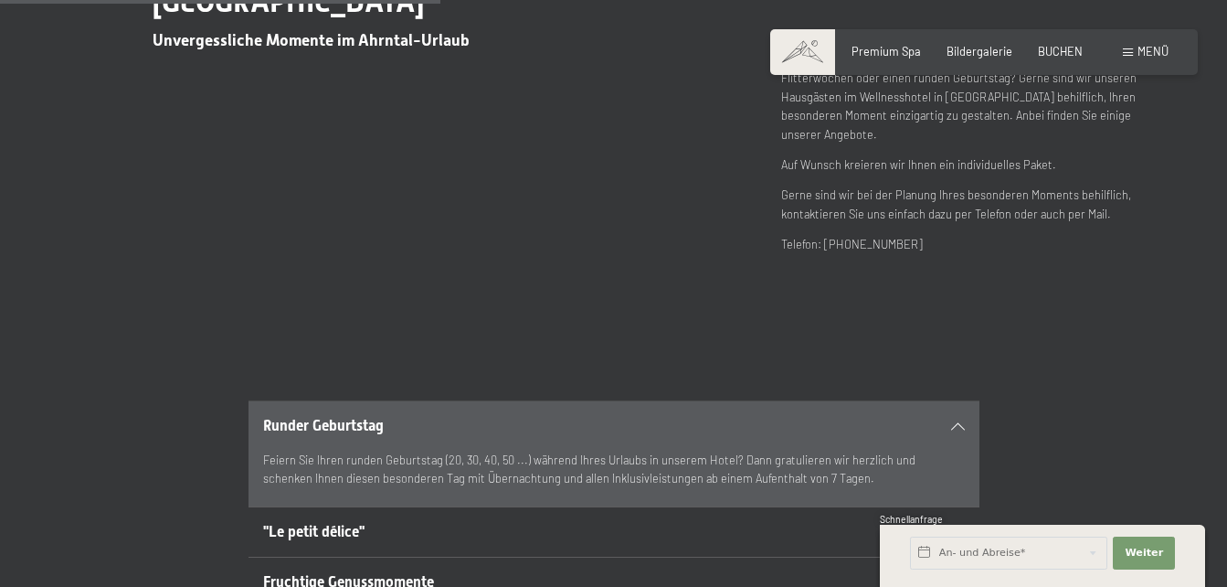
scroll to position [548, 0]
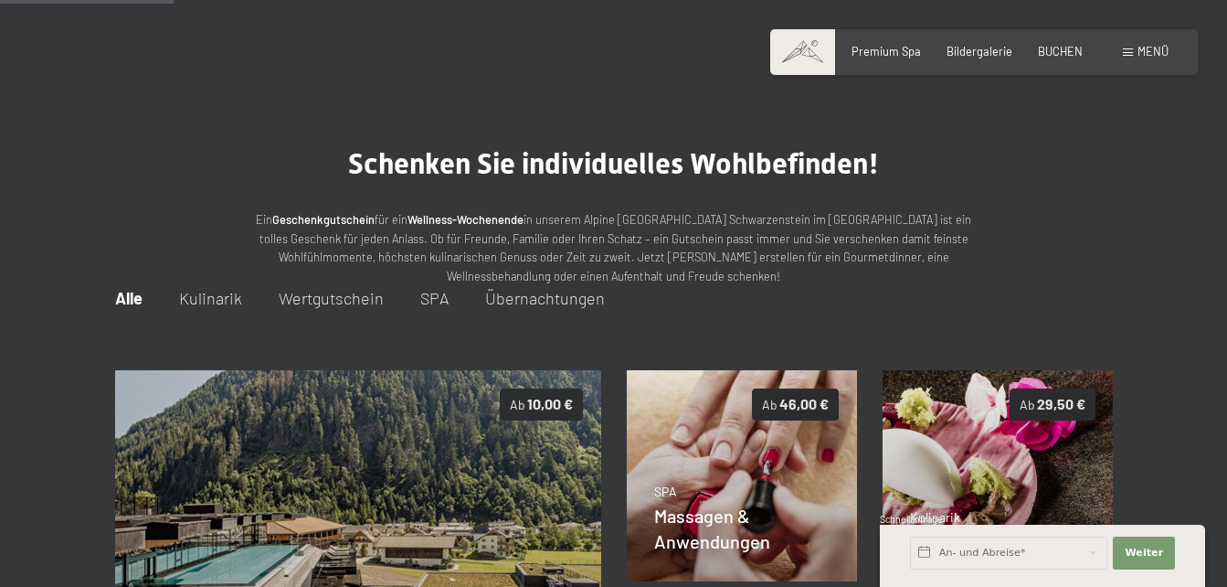
scroll to position [194, 0]
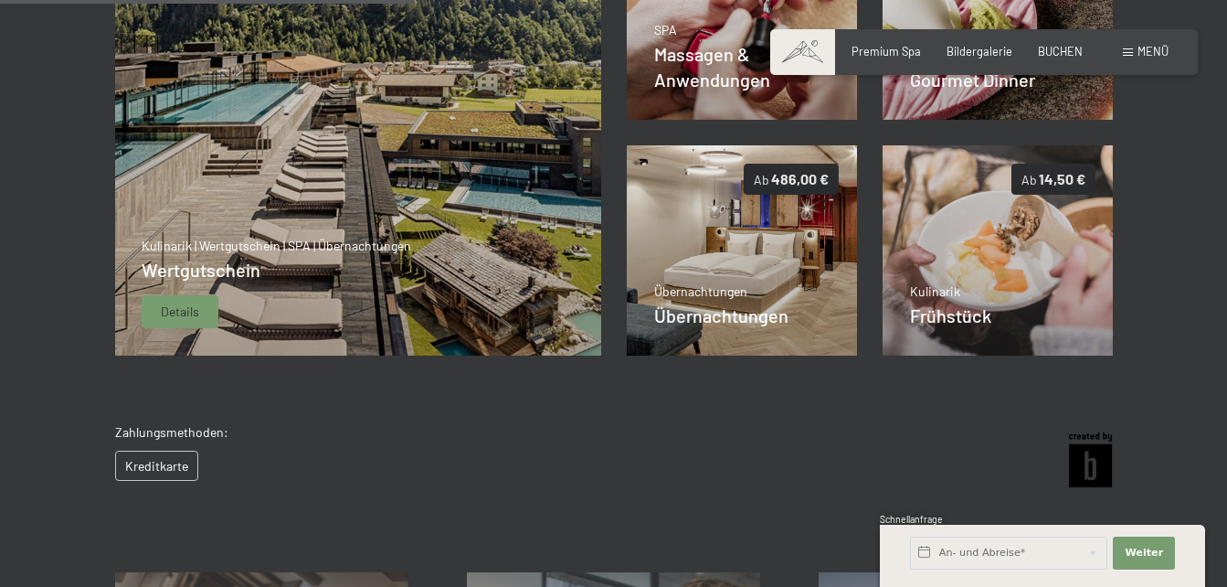
scroll to position [468, 0]
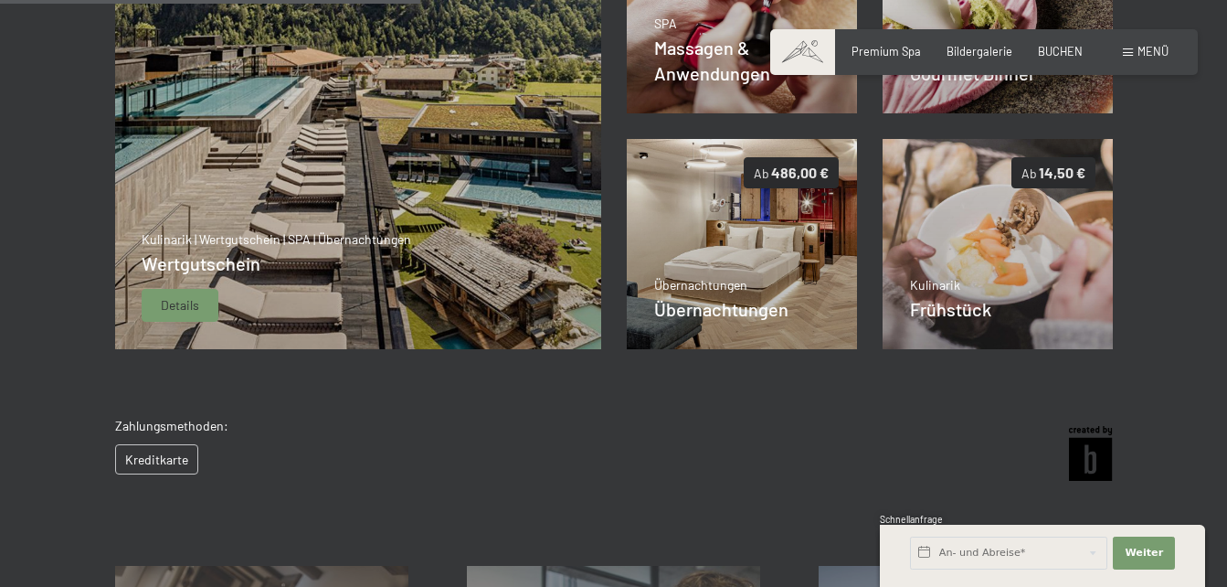
click at [285, 242] on p "Kulinarik | Wertgutschein | SPA | Übernachtungen" at bounding box center [277, 239] width 270 height 18
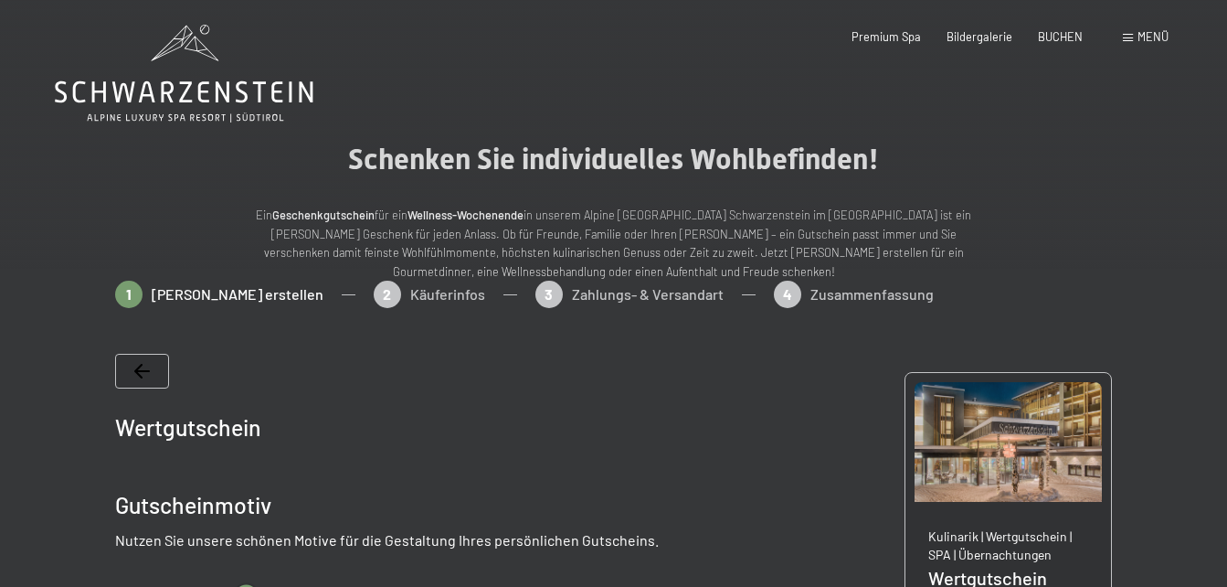
scroll to position [0, 0]
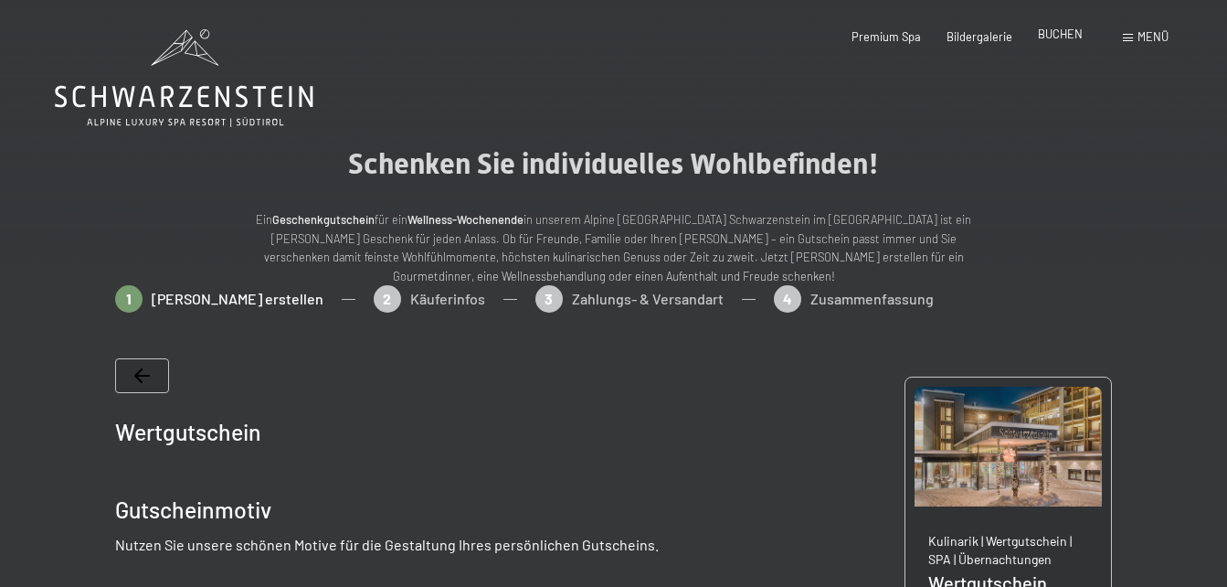
click at [1047, 37] on span "BUCHEN" at bounding box center [1060, 34] width 45 height 15
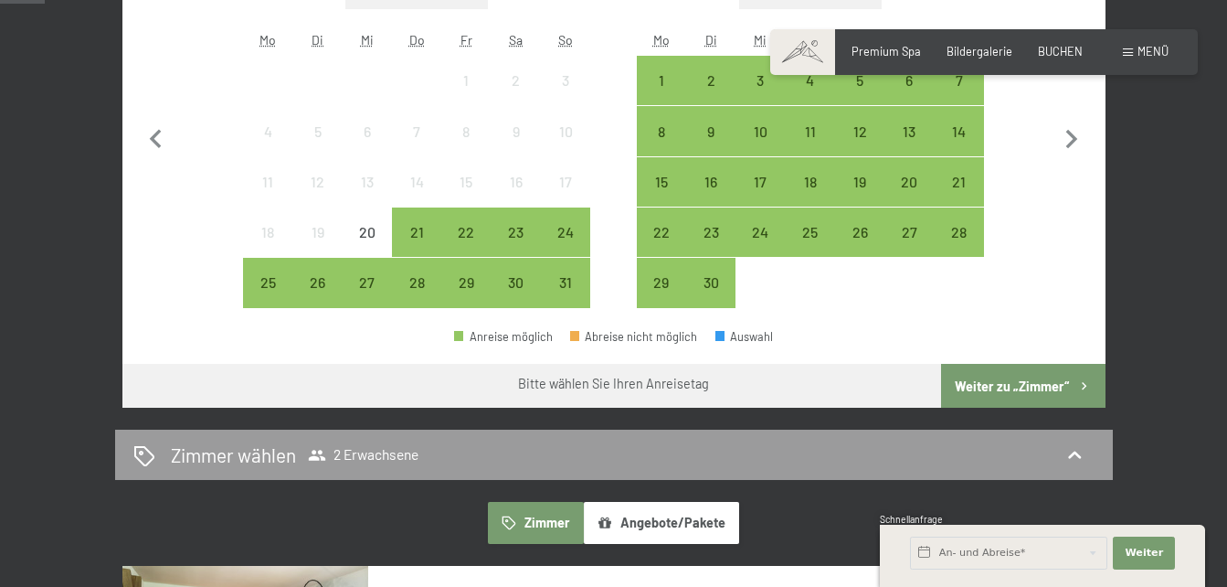
scroll to position [183, 0]
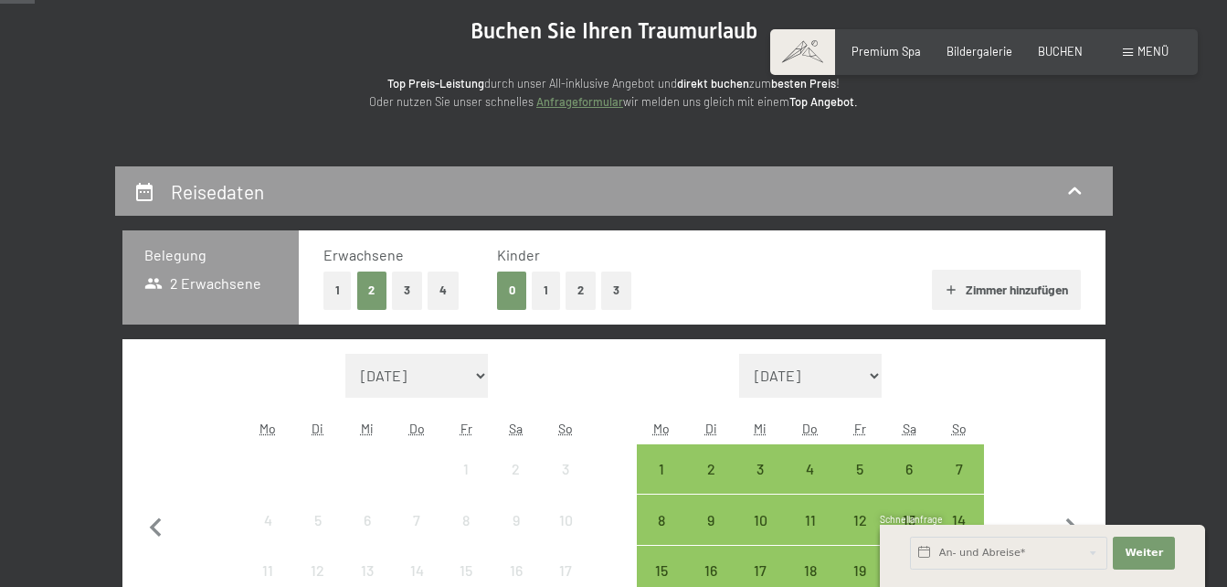
click at [976, 44] on div "Buchen Anfragen Premium Spa Bildergalerie BUCHEN Menü DE IT EN Gutschein Bilder…" at bounding box center [984, 52] width 369 height 16
click at [968, 45] on span "Bildergalerie" at bounding box center [980, 48] width 66 height 15
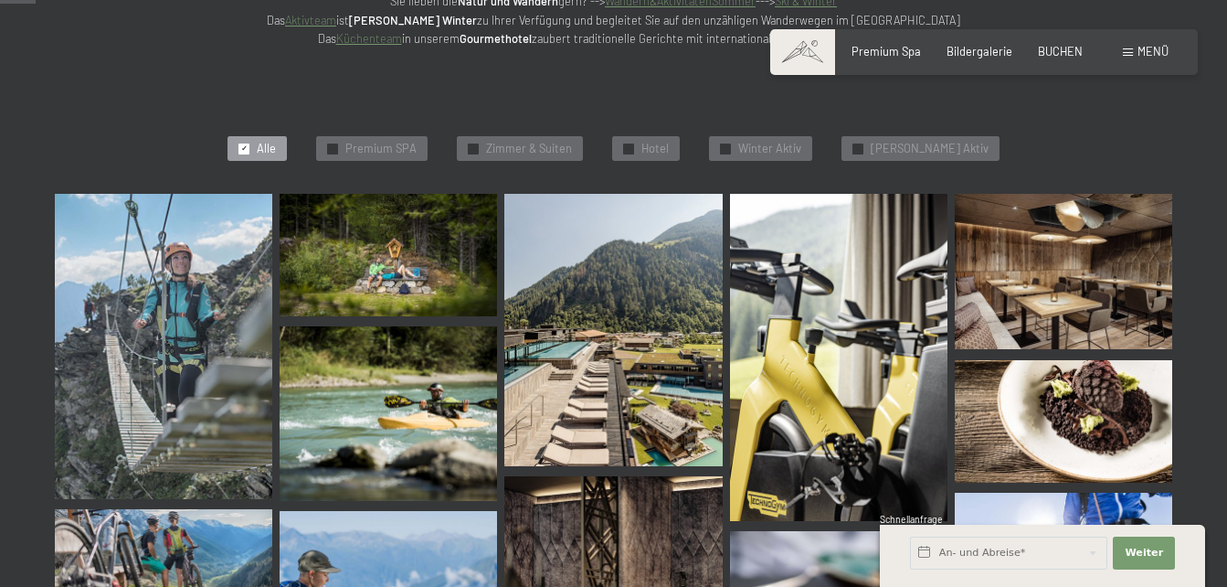
scroll to position [640, 0]
